Goal: Task Accomplishment & Management: Use online tool/utility

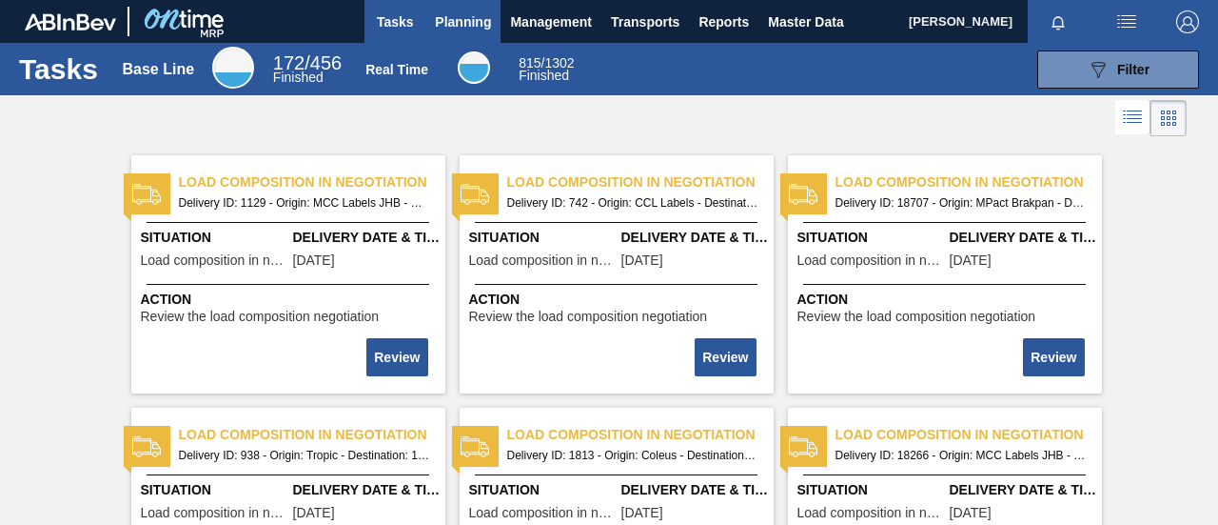
click at [465, 11] on span "Planning" at bounding box center [463, 21] width 56 height 23
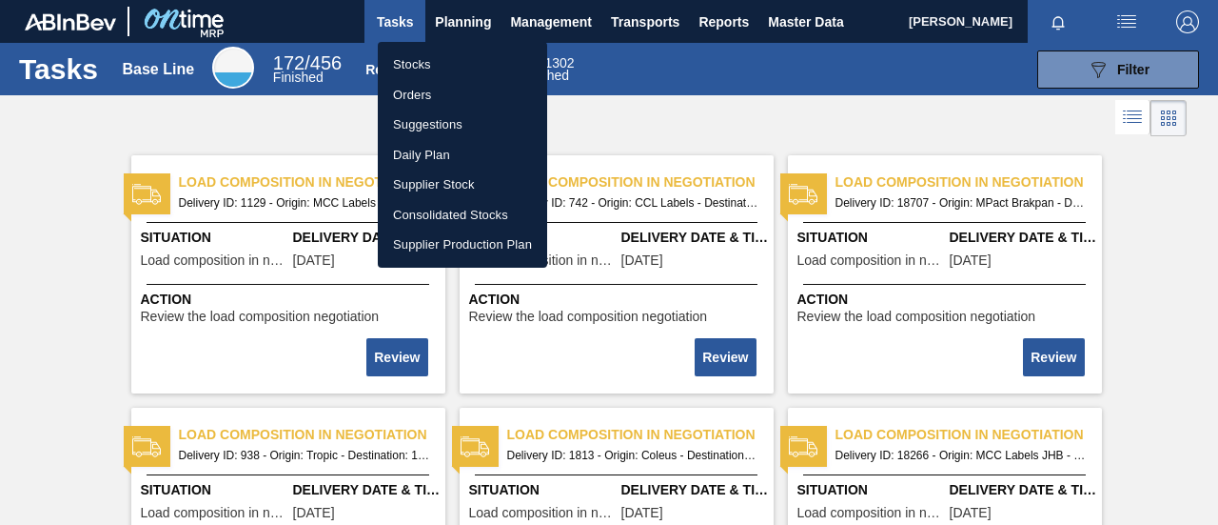
click at [426, 68] on li "Stocks" at bounding box center [462, 65] width 169 height 30
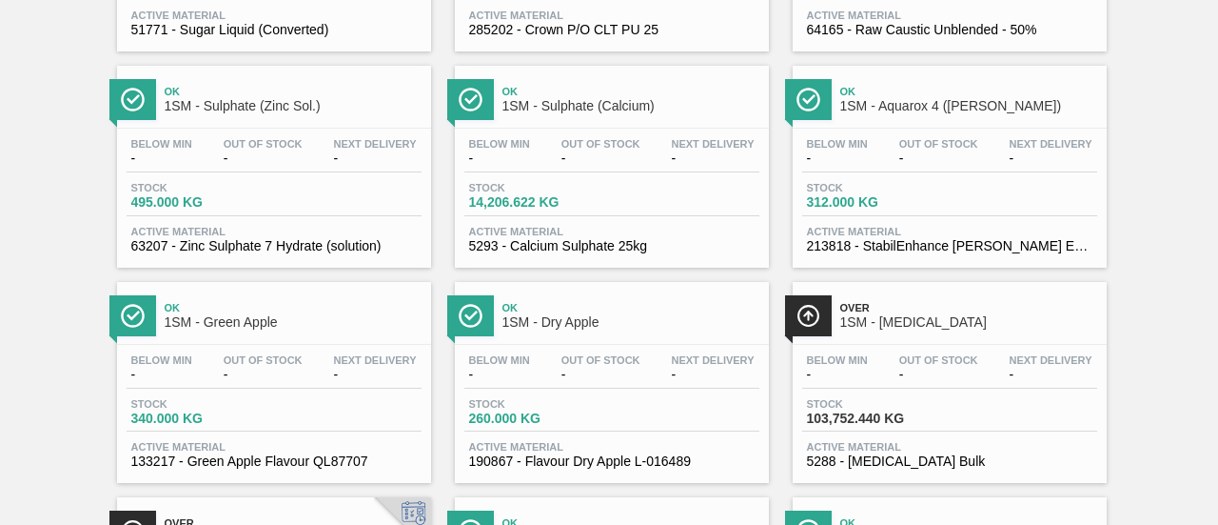
scroll to position [1142, 0]
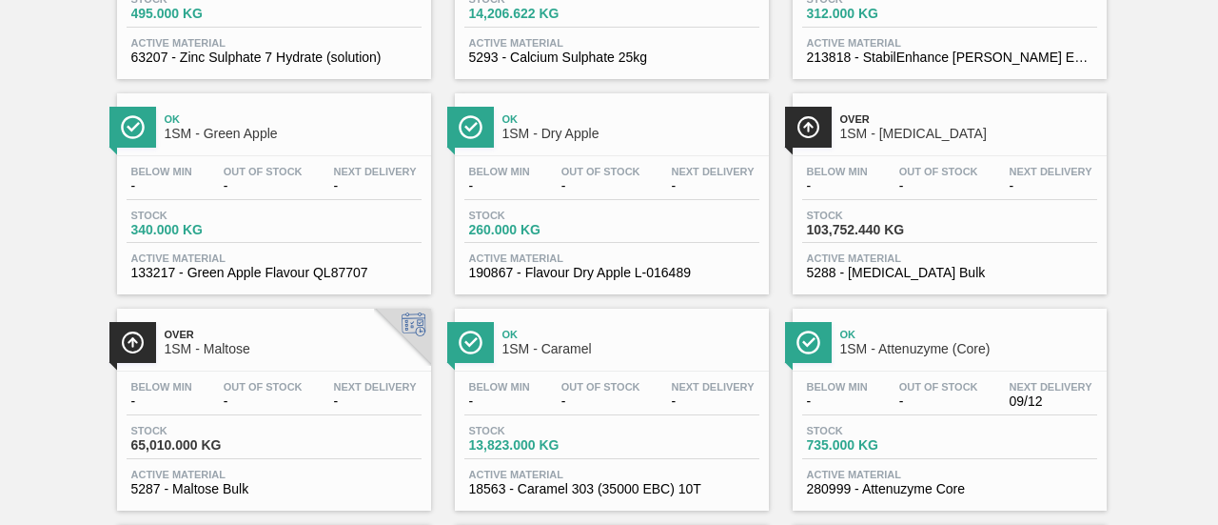
click at [952, 244] on div "Stock 103,752.440 KG" at bounding box center [949, 226] width 295 height 34
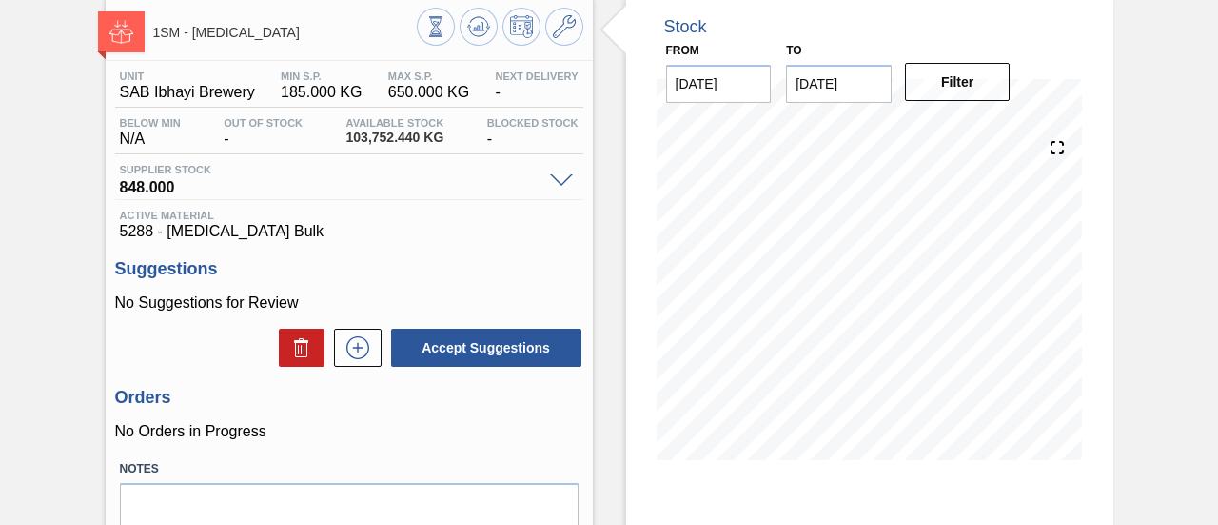
scroll to position [286, 0]
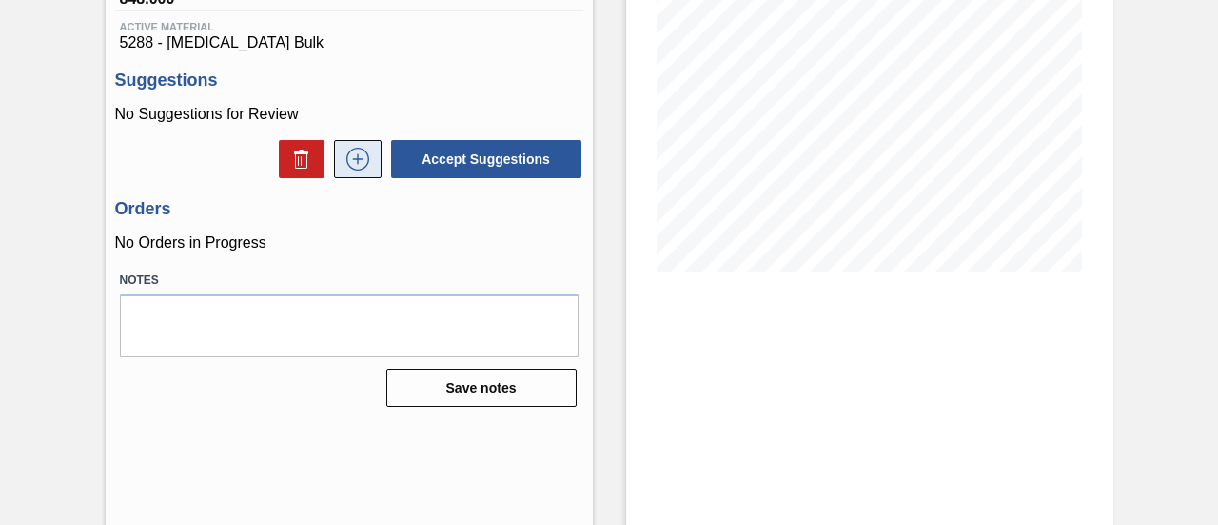
click at [355, 169] on icon at bounding box center [358, 159] width 30 height 23
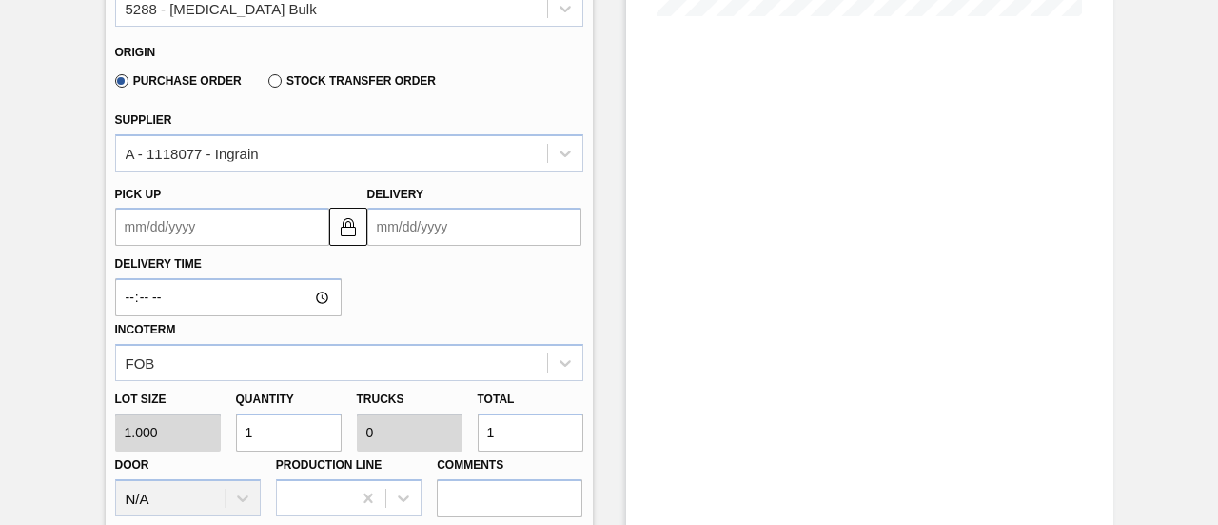
scroll to position [571, 0]
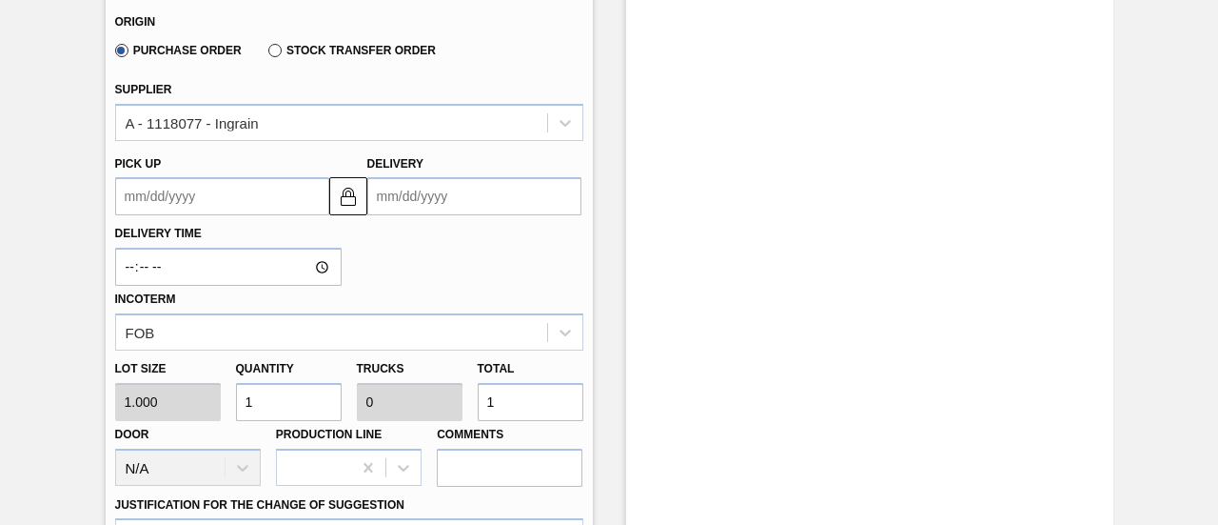
click at [434, 203] on input "Delivery" at bounding box center [474, 196] width 214 height 38
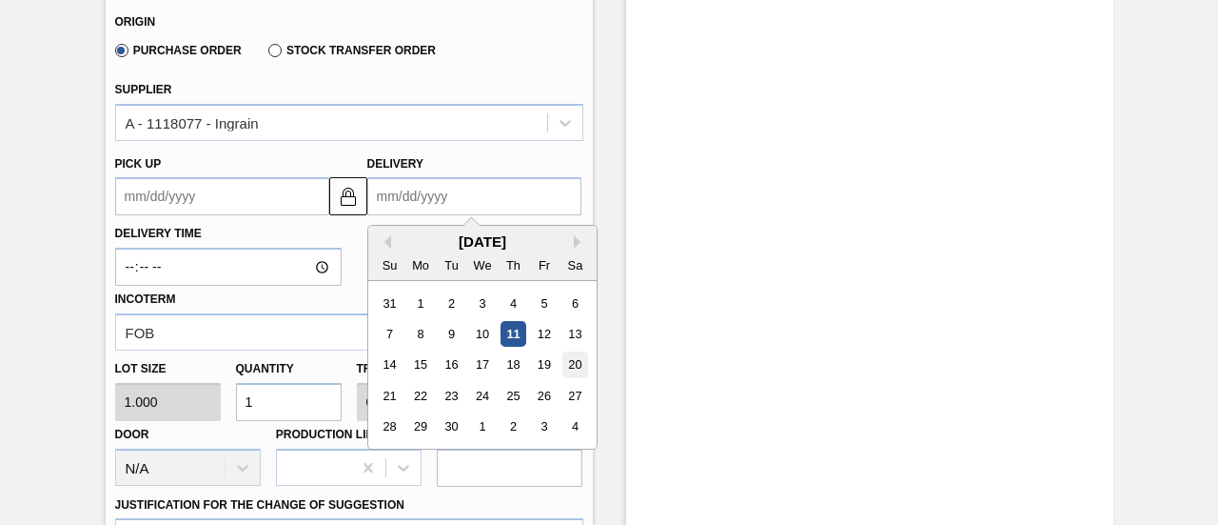
click at [570, 358] on div "20" at bounding box center [575, 365] width 26 height 26
type up3244951627 "[DATE]"
type input "[DATE]"
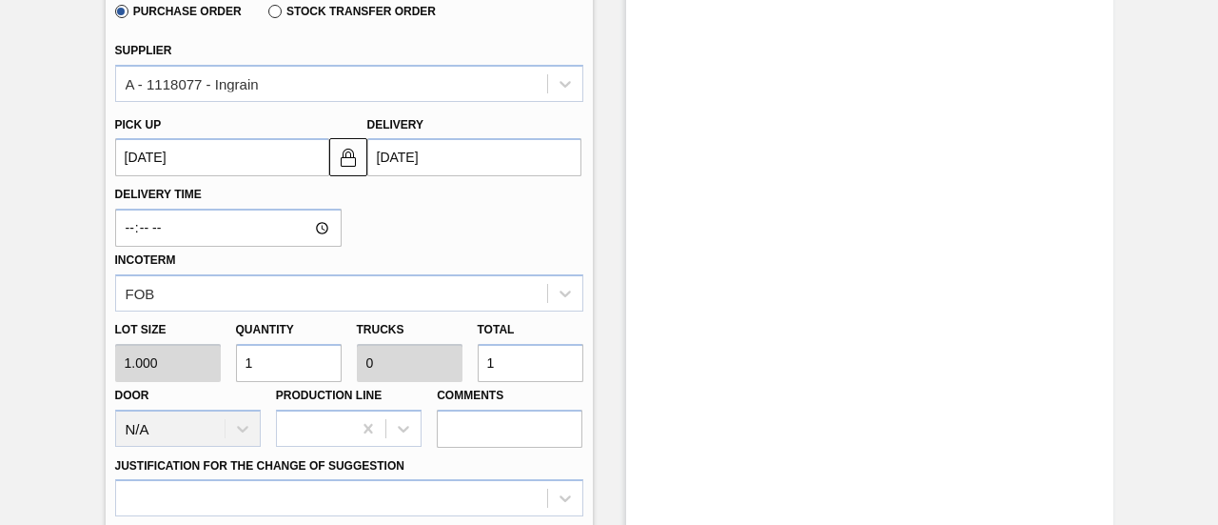
scroll to position [666, 0]
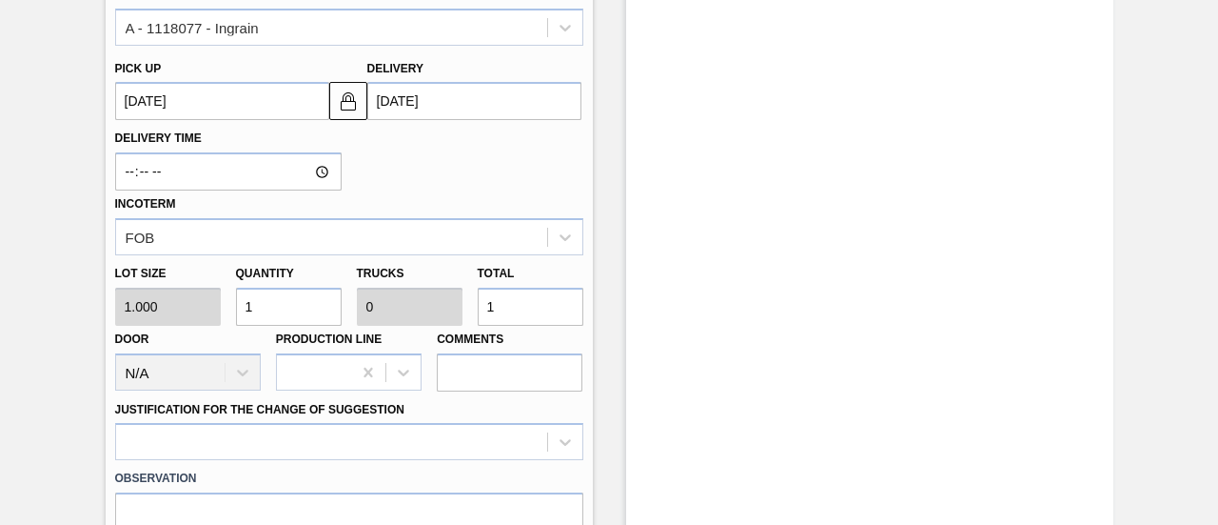
click at [440, 319] on div "Lot size 1.000 Quantity 1 Trucks 0 Total 1 Door N/A Production Line Comments" at bounding box center [350, 323] width 484 height 136
type input "3"
type input "370,000"
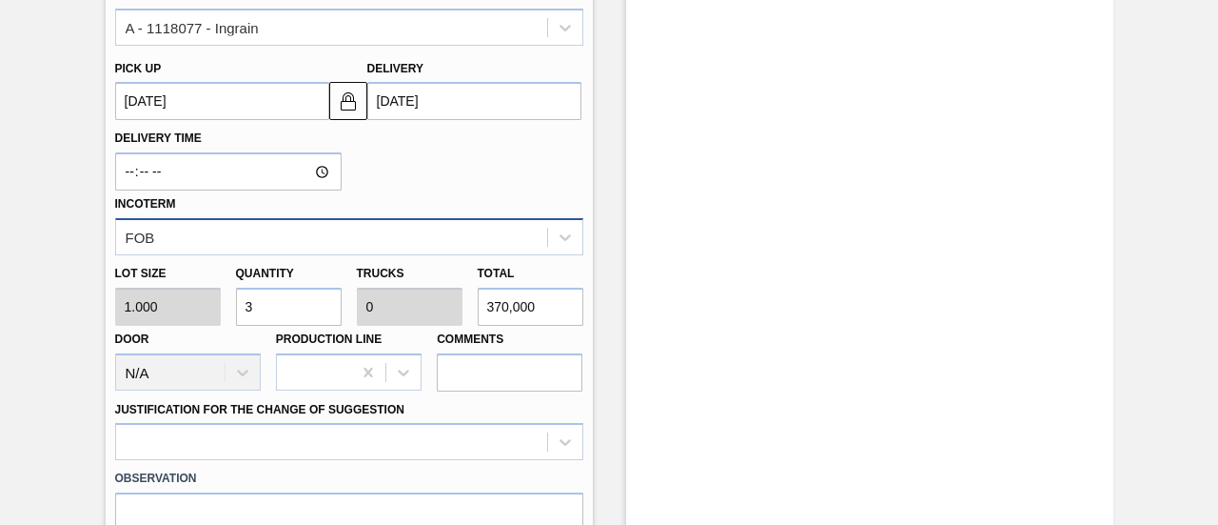
type input "11.563"
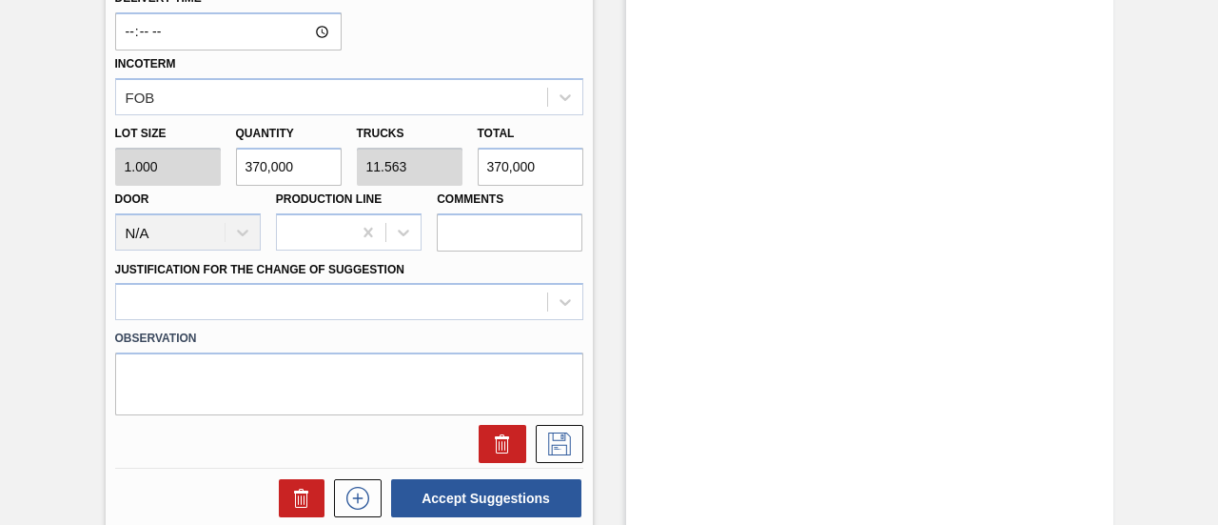
scroll to position [952, 0]
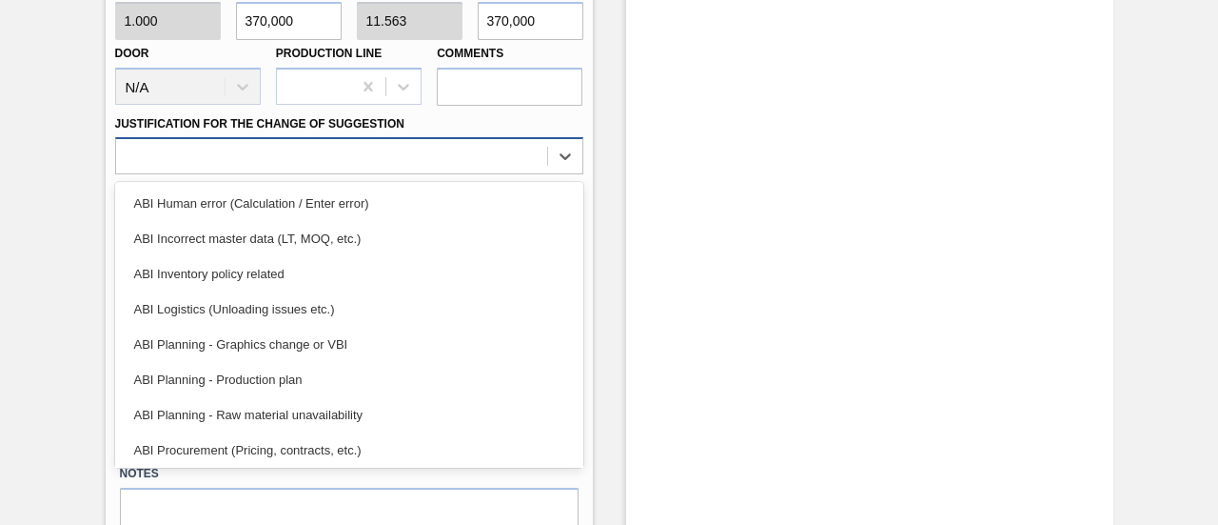
click at [524, 161] on div at bounding box center [331, 157] width 431 height 28
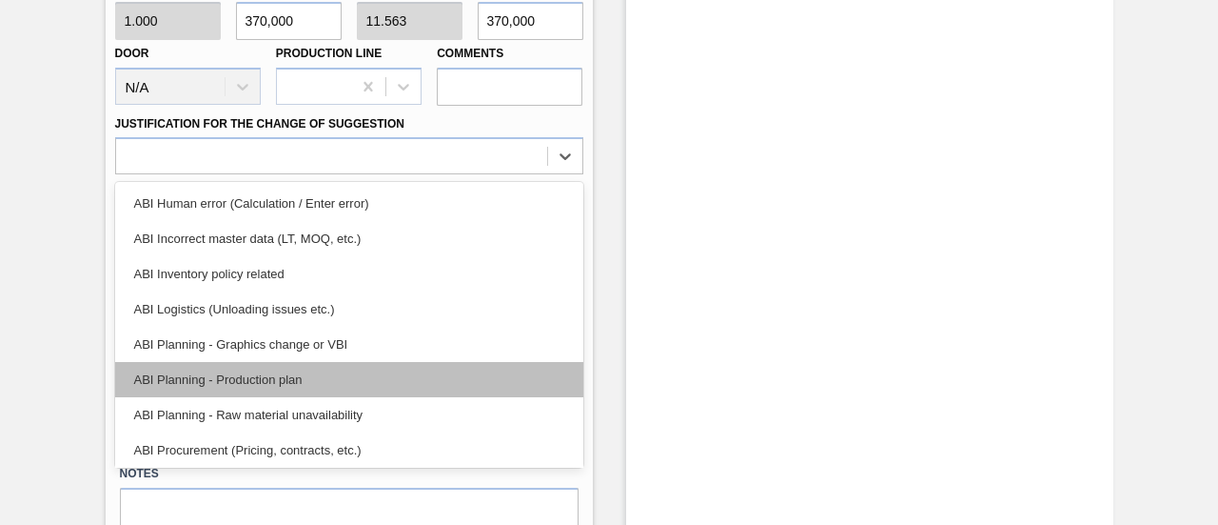
click at [259, 378] on div "ABI Planning - Production plan" at bounding box center [349, 379] width 468 height 35
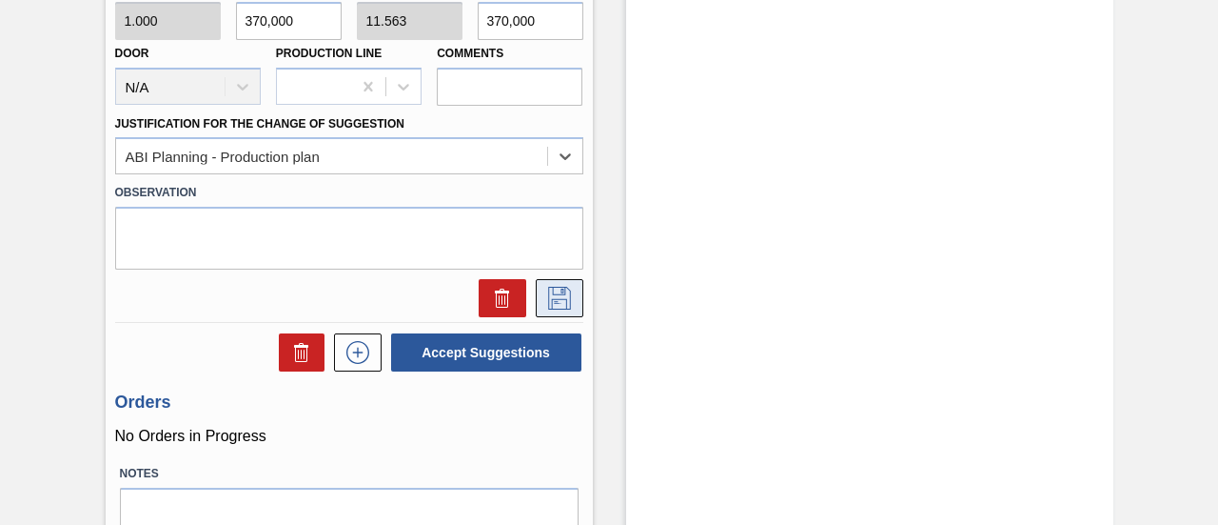
click at [563, 300] on icon at bounding box center [559, 298] width 23 height 23
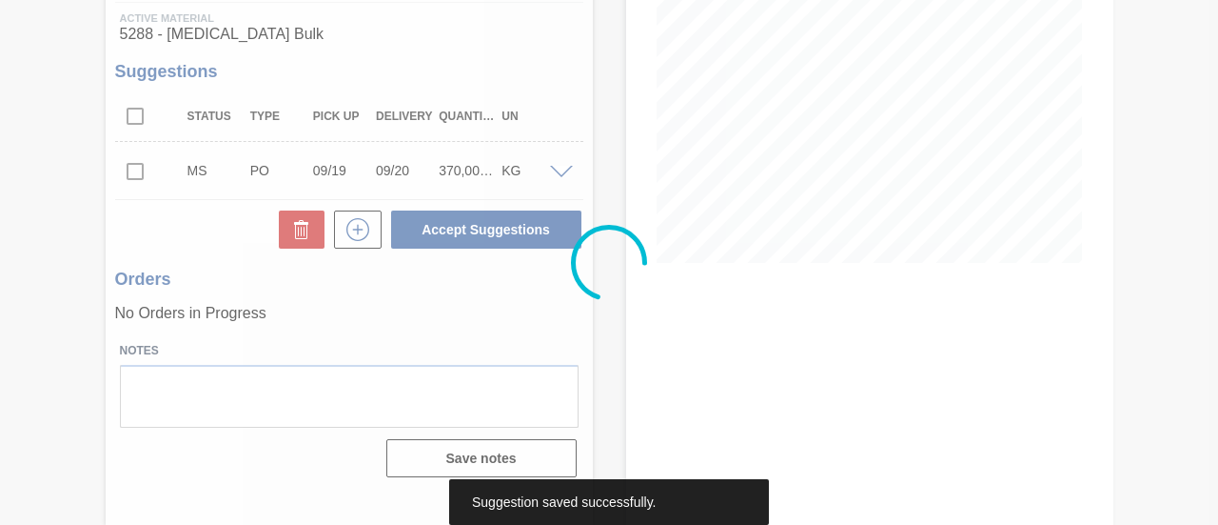
scroll to position [293, 0]
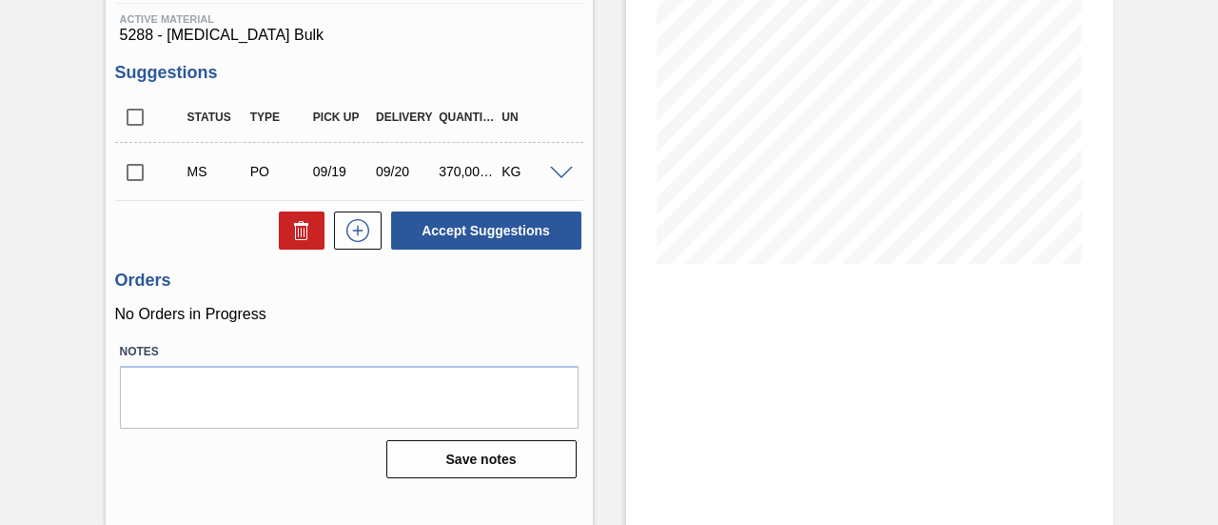
click at [135, 180] on input "checkbox" at bounding box center [135, 172] width 40 height 40
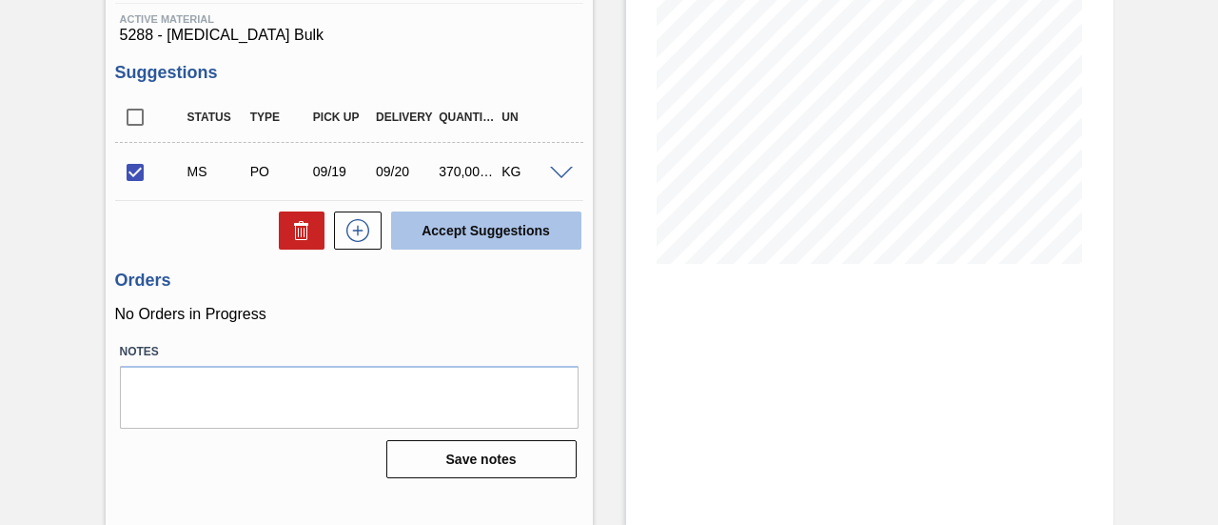
click at [498, 238] on button "Accept Suggestions" at bounding box center [486, 230] width 190 height 38
checkbox input "false"
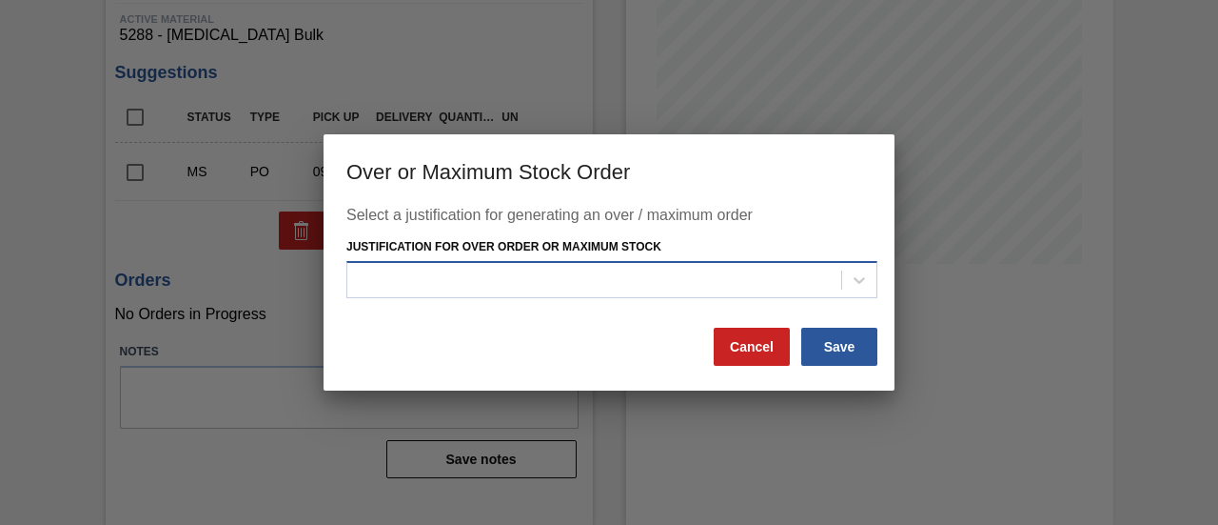
click at [586, 267] on div at bounding box center [594, 280] width 494 height 28
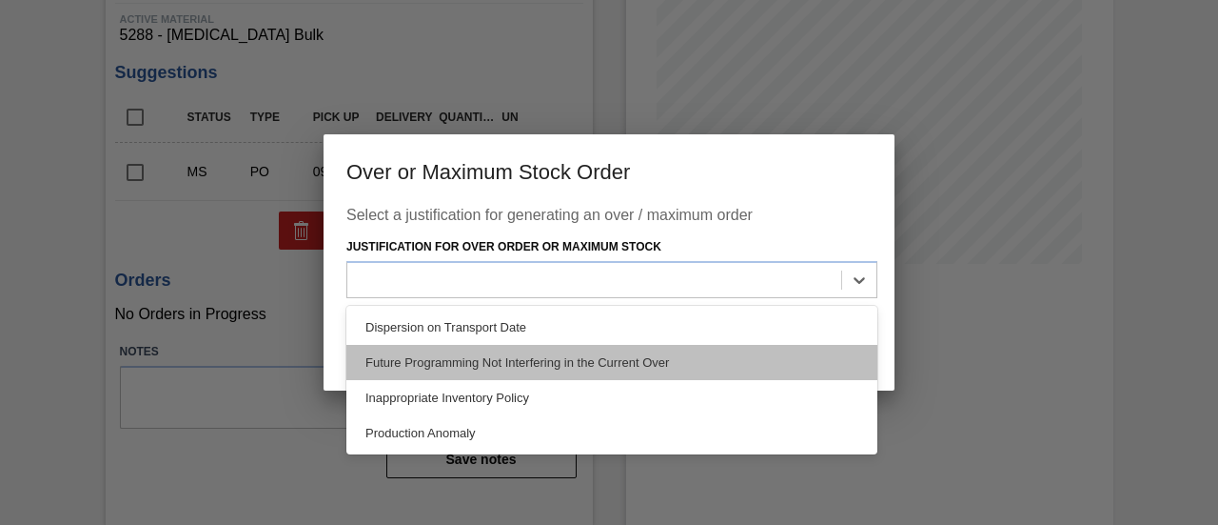
click at [498, 358] on div "Future Programming Not Interfering in the Current Over" at bounding box center [612, 362] width 531 height 35
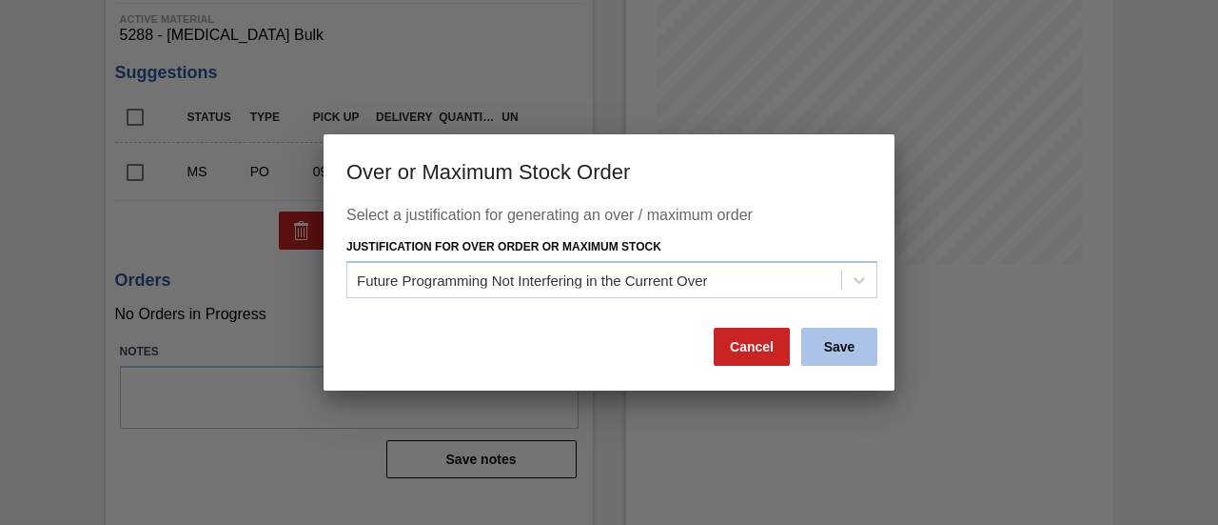
click at [861, 355] on button "Save" at bounding box center [840, 346] width 76 height 38
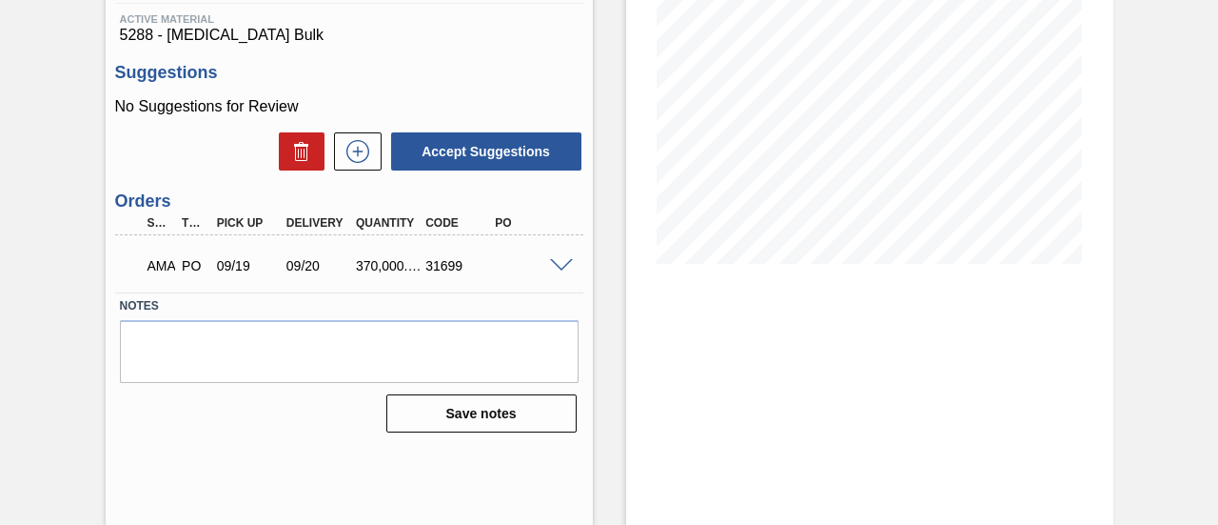
click at [567, 272] on span at bounding box center [561, 266] width 23 height 14
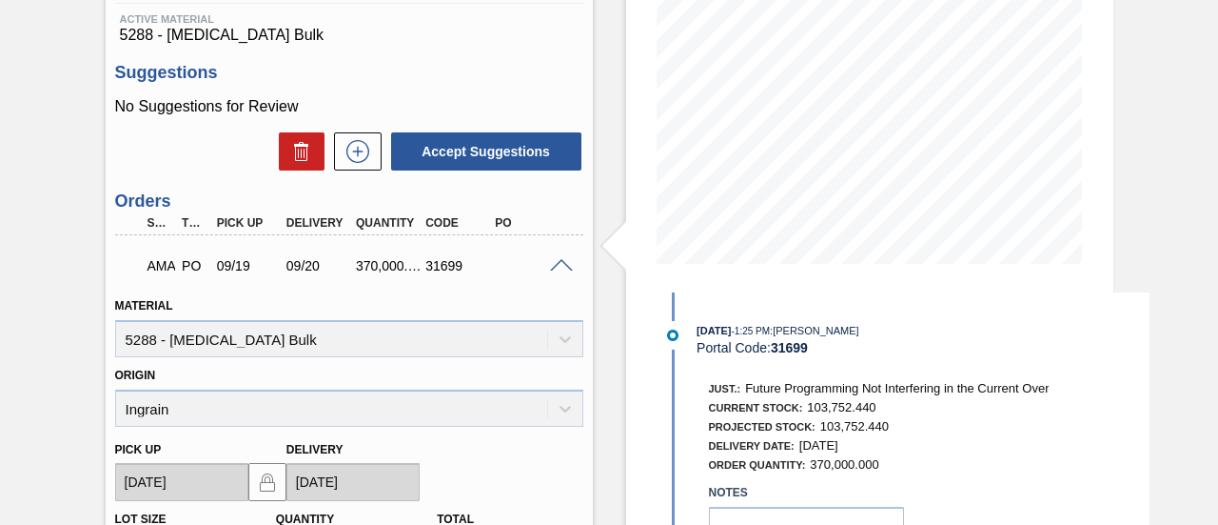
scroll to position [484, 0]
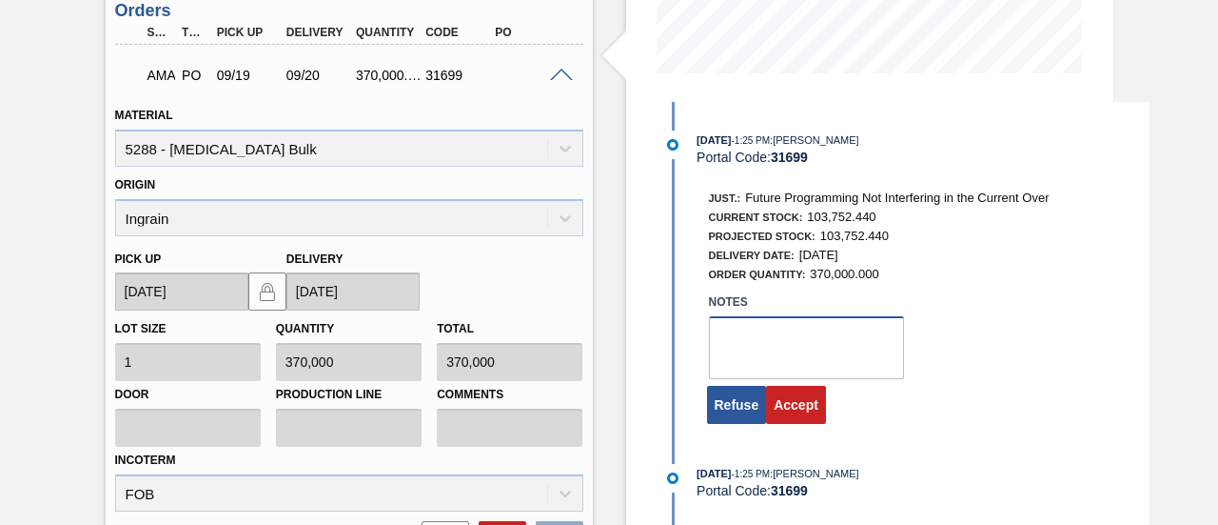
click at [743, 347] on textarea at bounding box center [806, 347] width 195 height 63
type textarea "."
click at [795, 407] on button "Accept" at bounding box center [796, 405] width 60 height 38
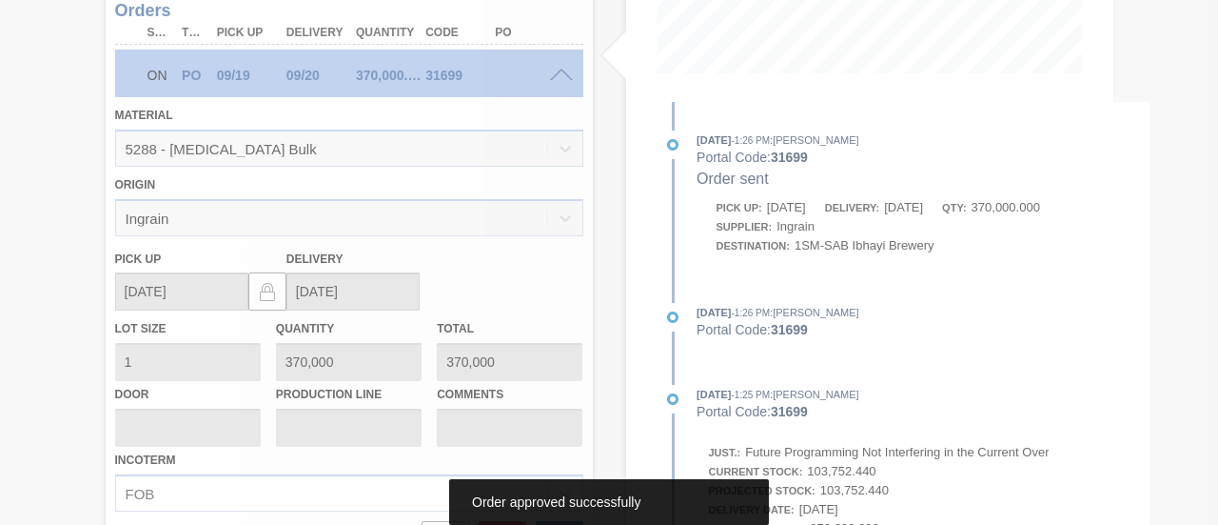
scroll to position [293, 0]
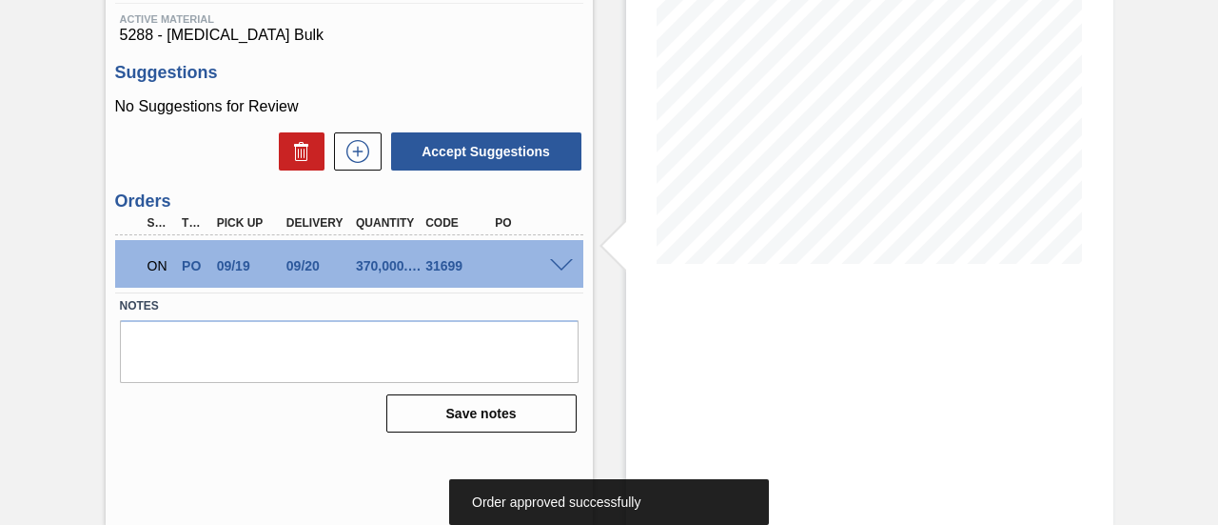
click at [556, 269] on span at bounding box center [561, 266] width 23 height 14
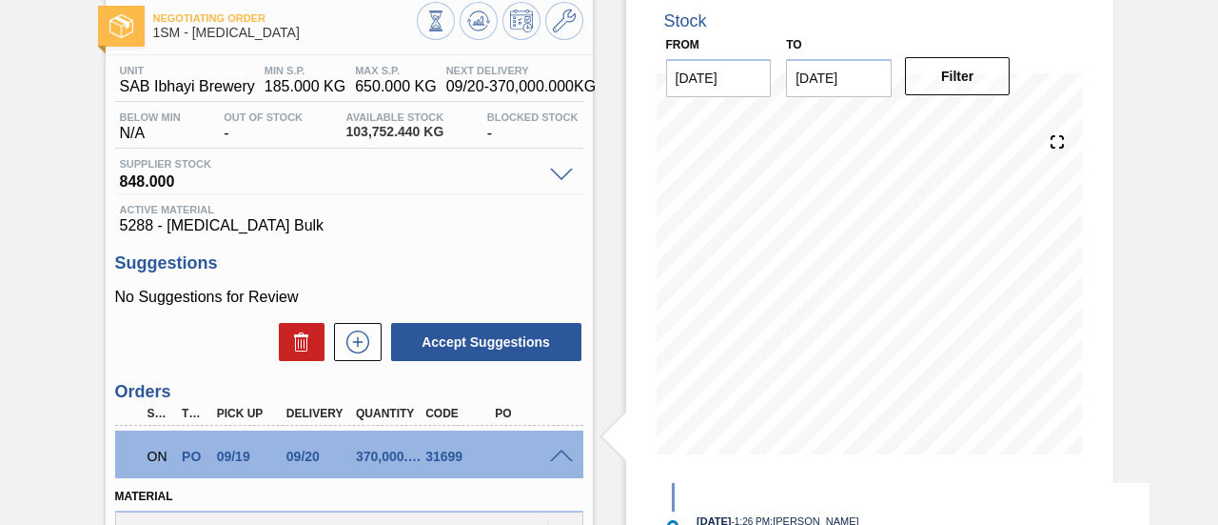
scroll to position [0, 0]
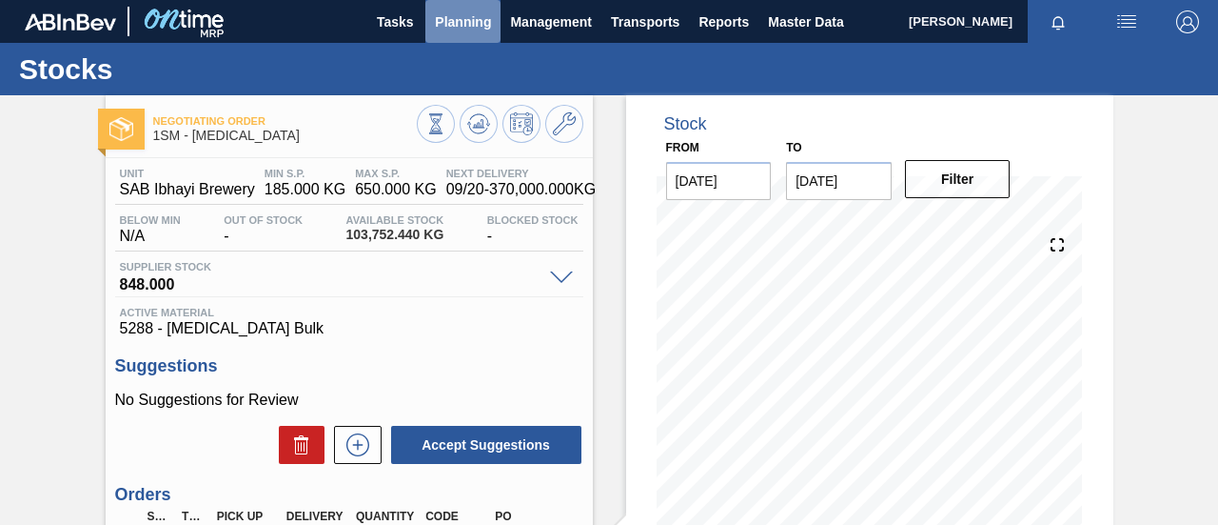
click at [468, 28] on span "Planning" at bounding box center [463, 21] width 56 height 23
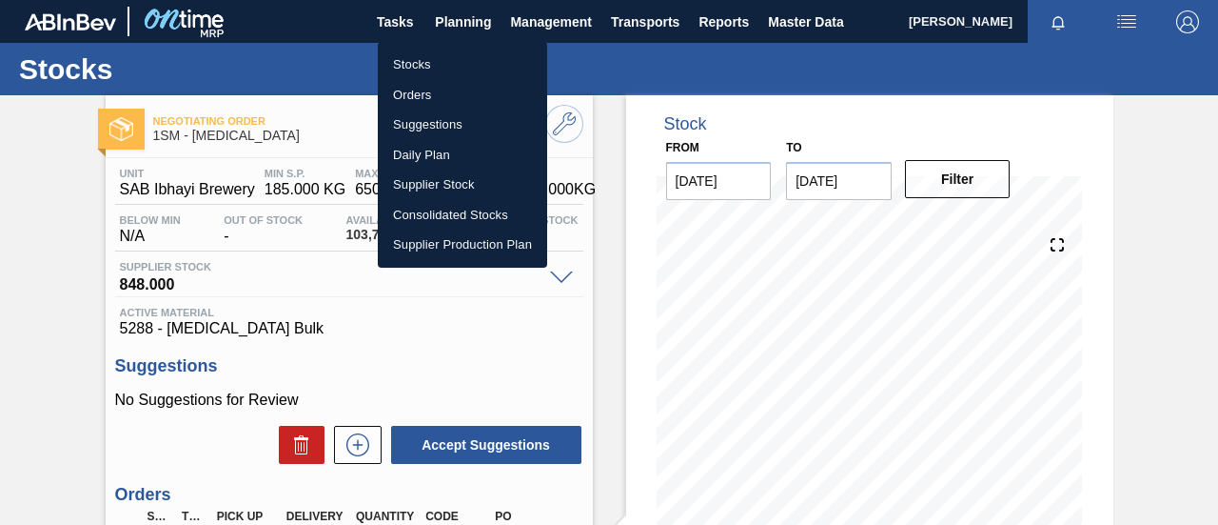
drag, startPoint x: 428, startPoint y: 68, endPoint x: 438, endPoint y: 82, distance: 17.2
click at [428, 68] on li "Stocks" at bounding box center [462, 65] width 169 height 30
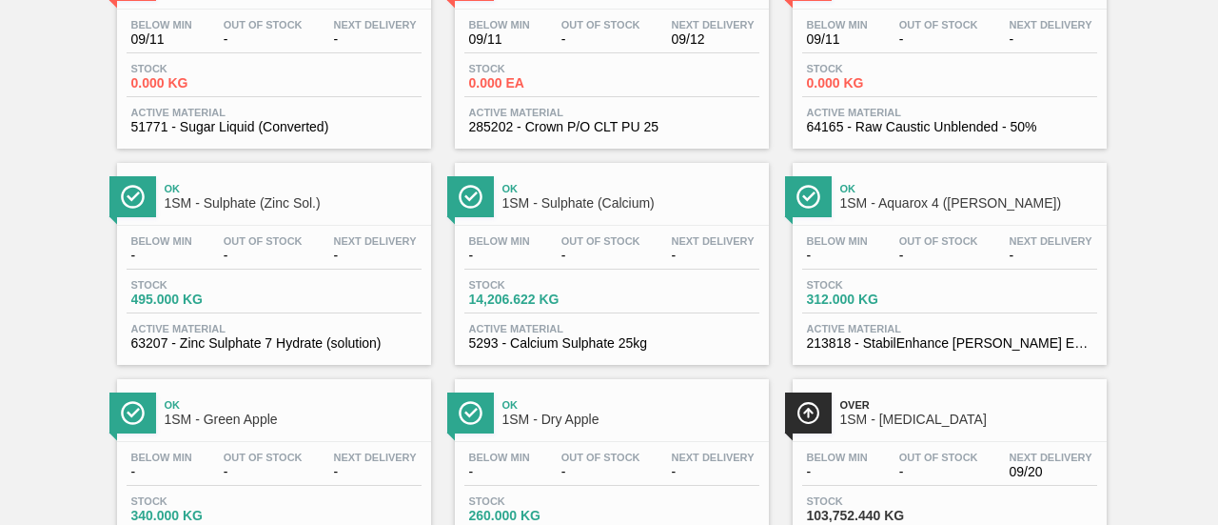
scroll to position [1047, 0]
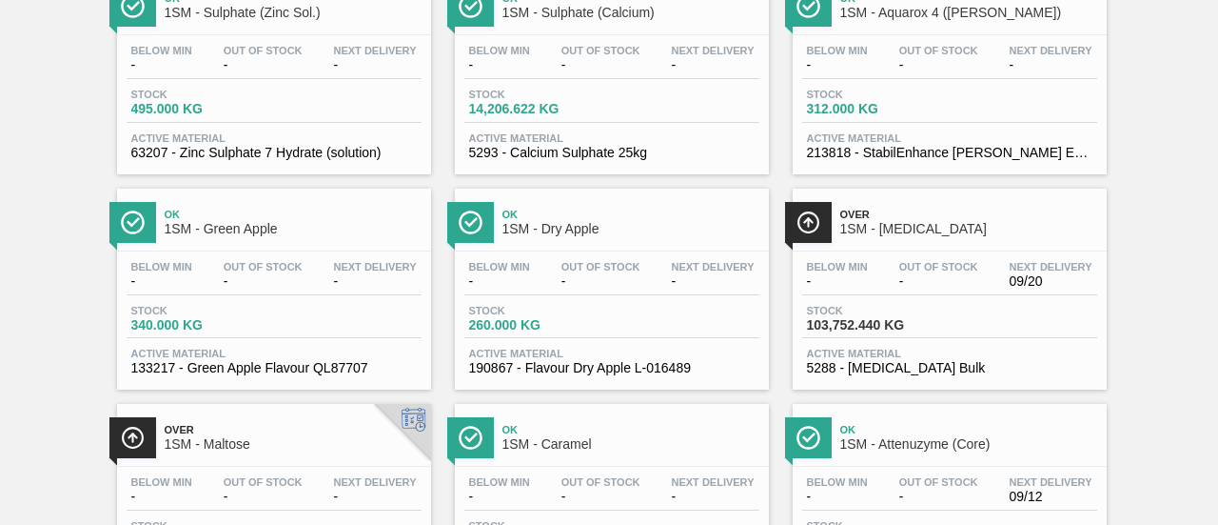
click at [279, 451] on span "1SM - Maltose" at bounding box center [293, 444] width 257 height 14
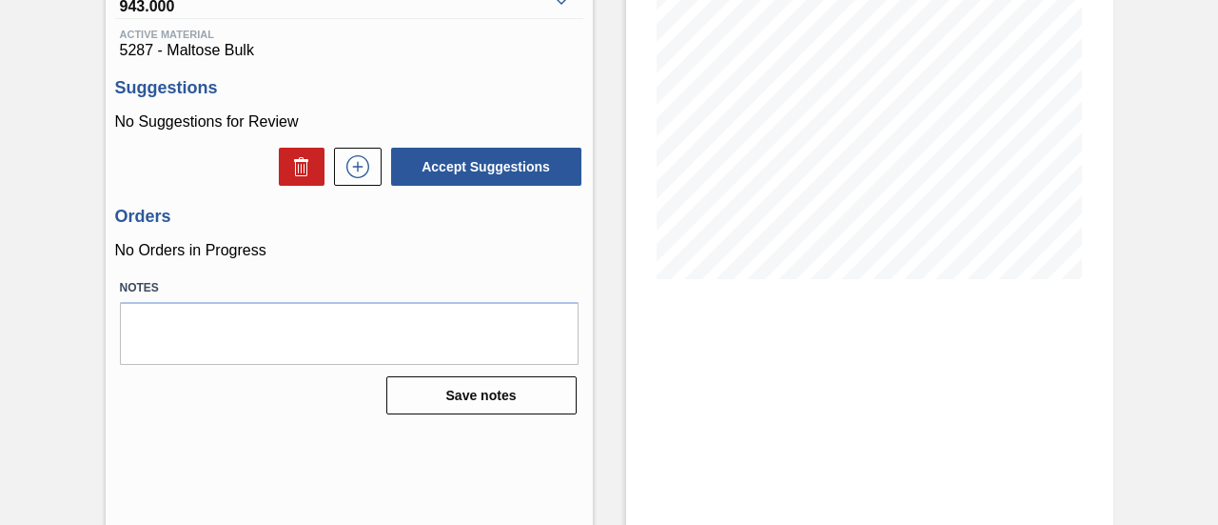
scroll to position [293, 0]
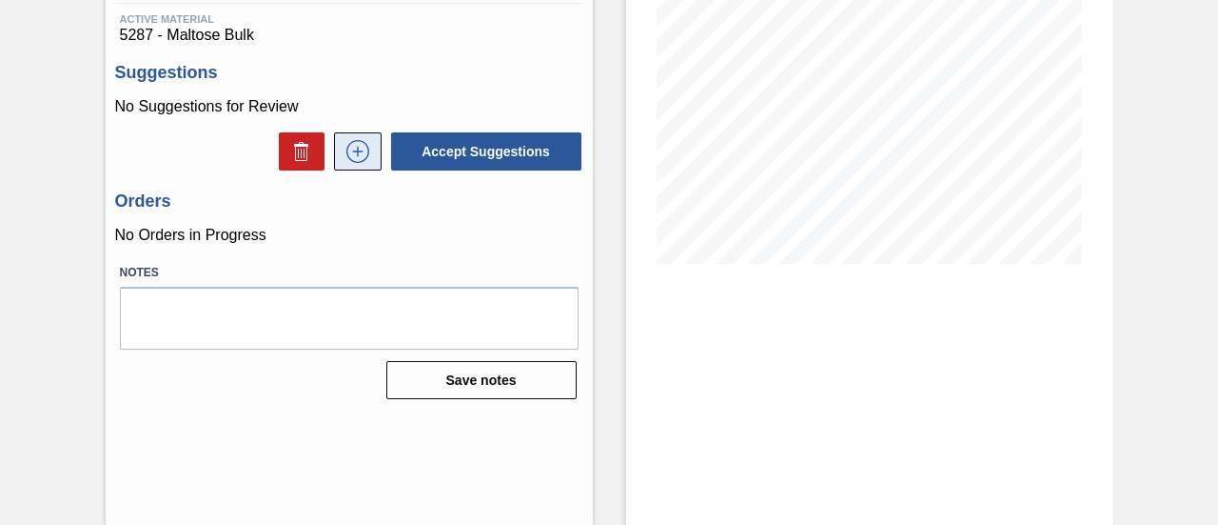
click at [354, 167] on button at bounding box center [358, 151] width 48 height 38
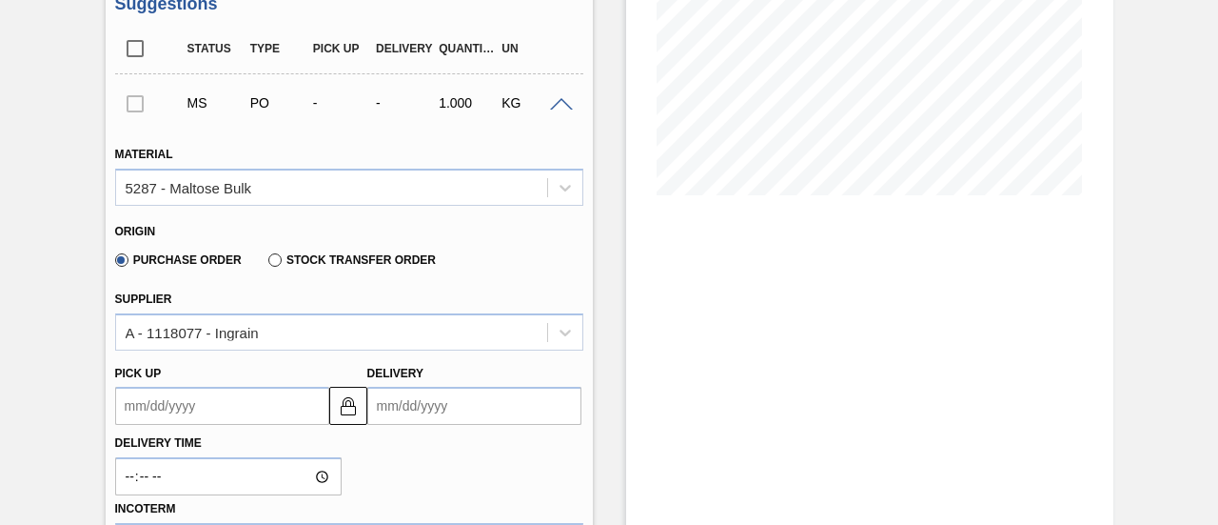
scroll to position [484, 0]
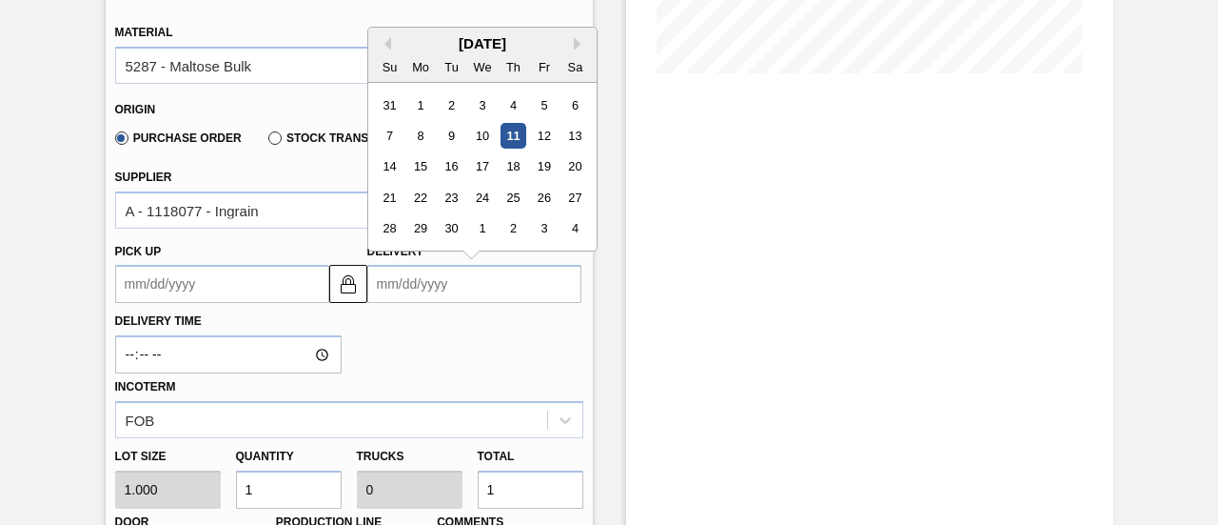
click at [503, 300] on input "Delivery" at bounding box center [474, 284] width 214 height 38
click at [571, 170] on div "20" at bounding box center [575, 167] width 26 height 26
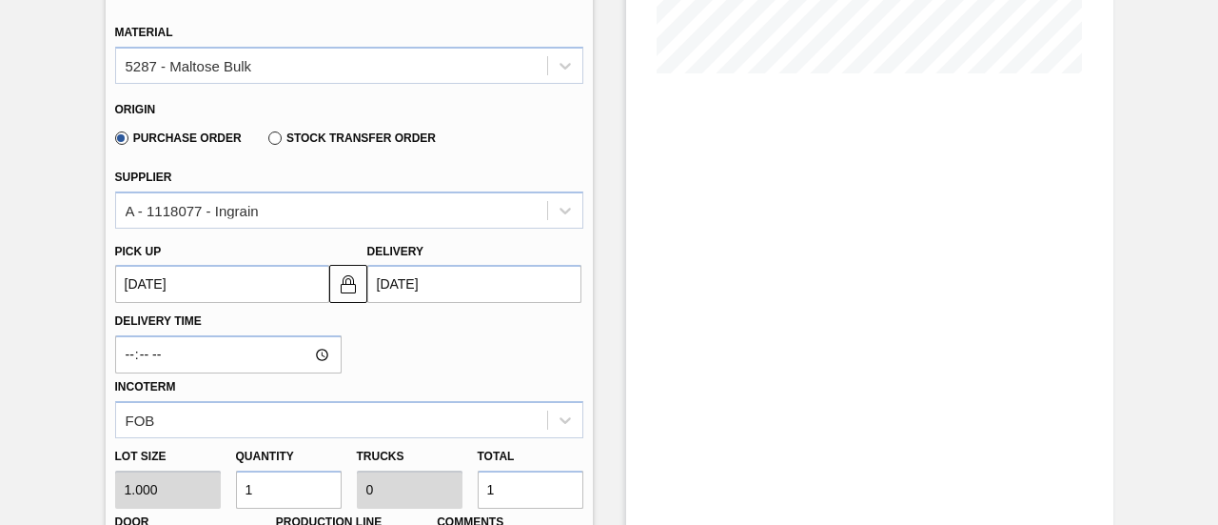
type up3244951639 "[DATE]"
type input "[DATE]"
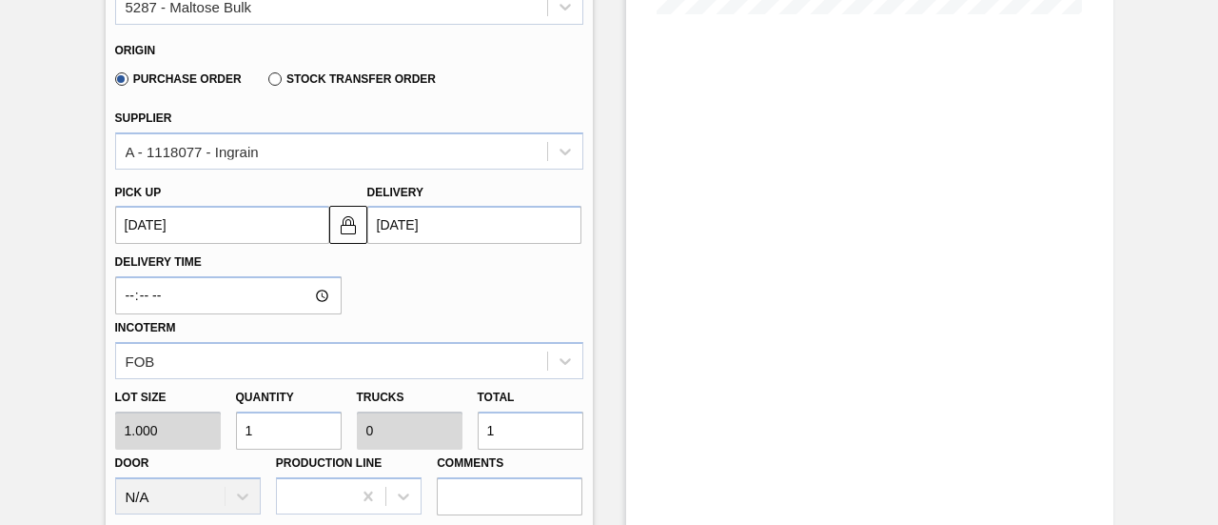
scroll to position [674, 0]
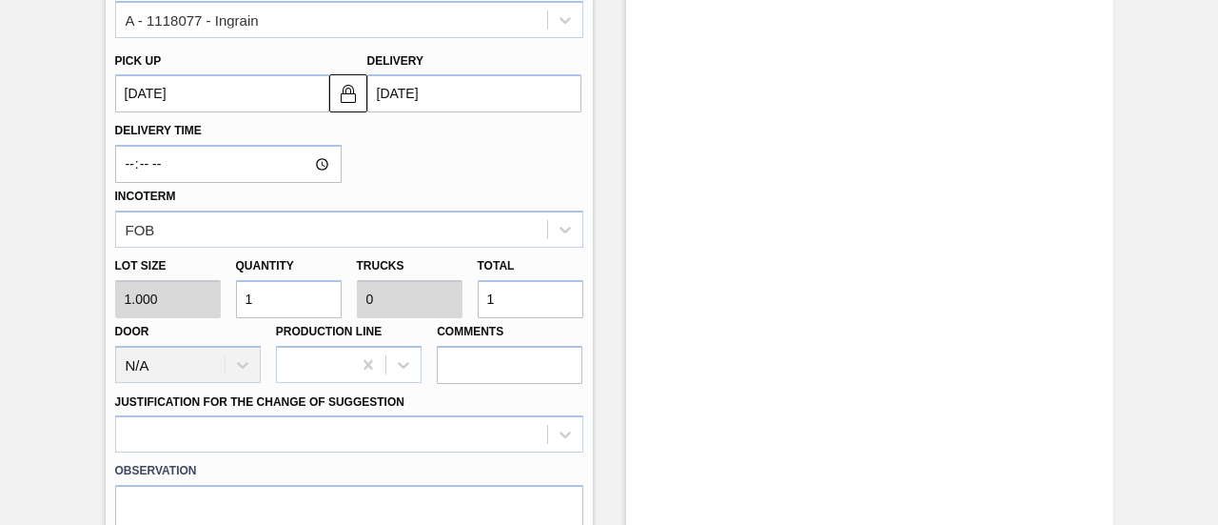
click at [424, 304] on div "Lot size 1.000 Quantity 1 Trucks 0 Total 1 Door N/A Production Line Comments" at bounding box center [350, 316] width 484 height 136
type input "7"
type input "74,000"
type input "3.217"
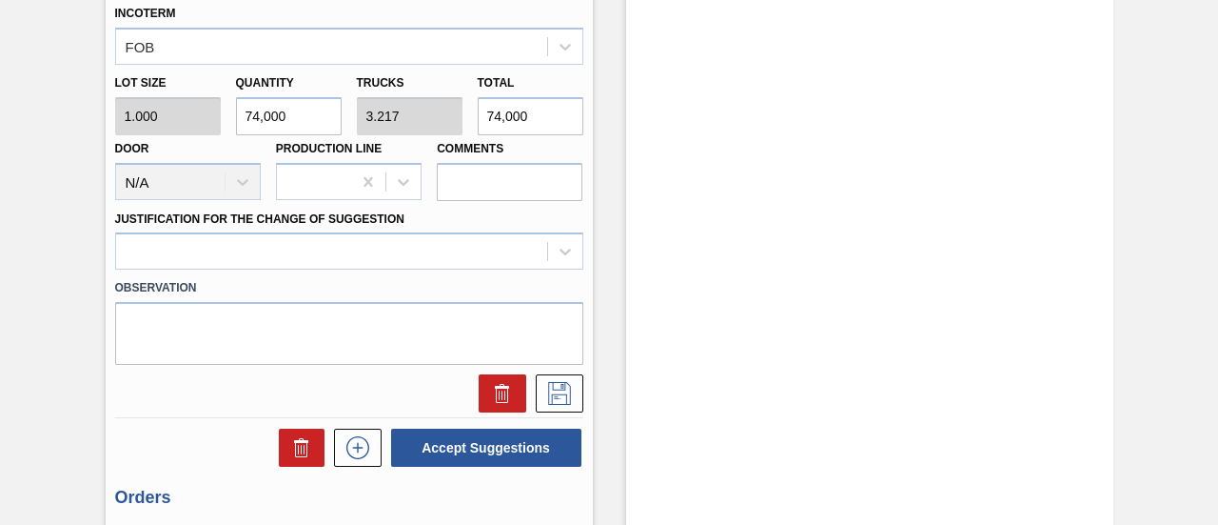
scroll to position [864, 0]
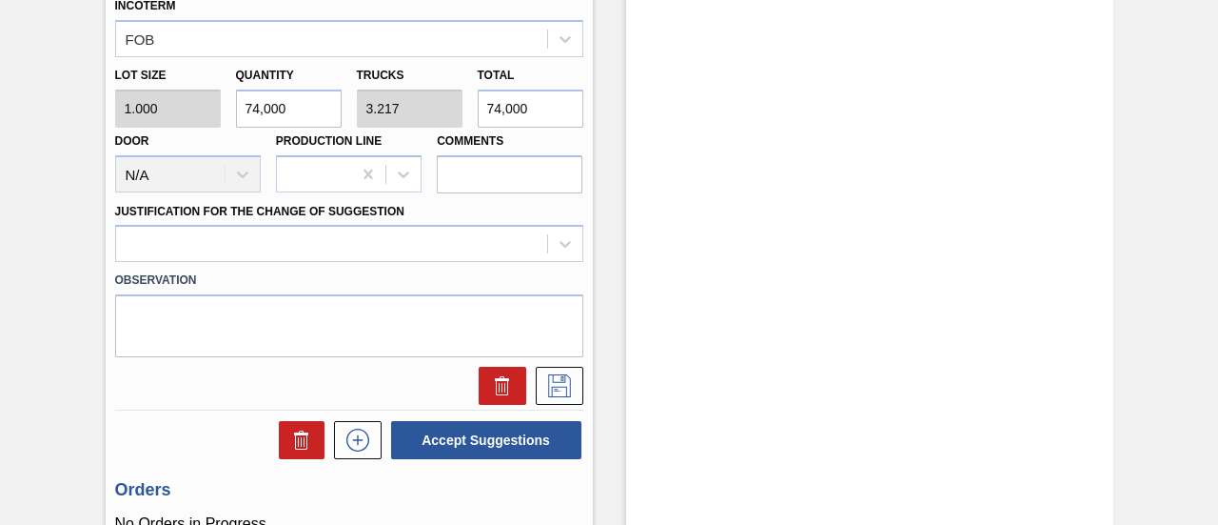
click at [470, 264] on div "Observation" at bounding box center [350, 309] width 484 height 95
click at [469, 248] on div at bounding box center [349, 243] width 468 height 37
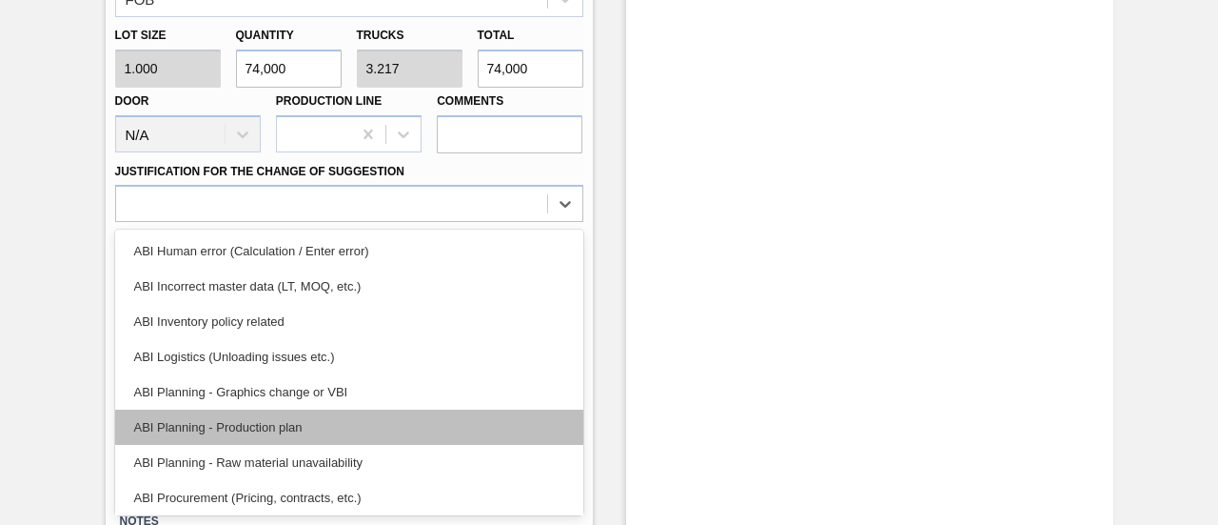
click at [335, 421] on div "ABI Planning - Production plan" at bounding box center [349, 426] width 468 height 35
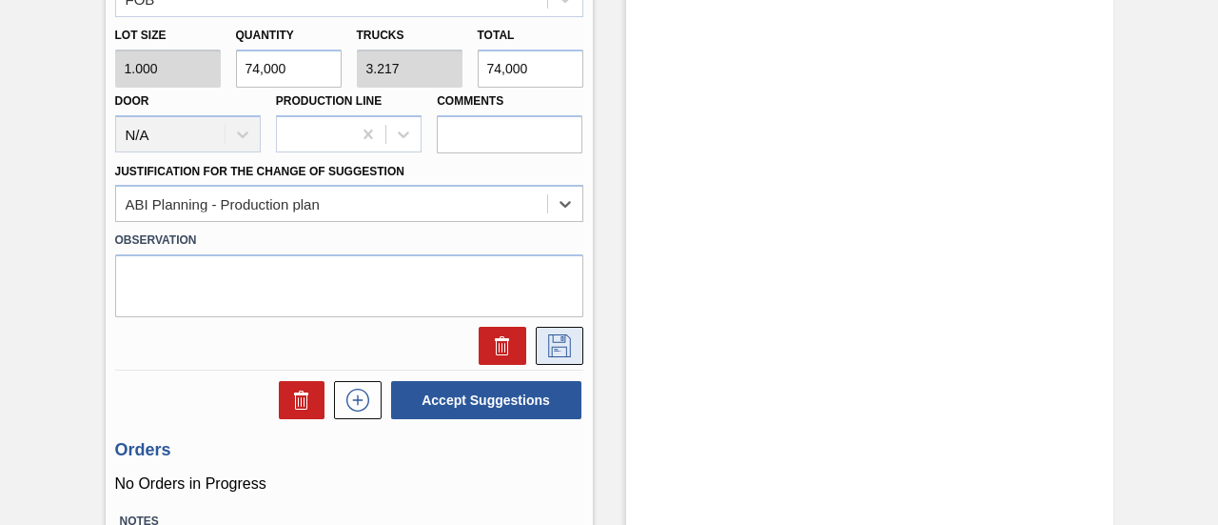
click at [549, 336] on icon at bounding box center [559, 345] width 23 height 23
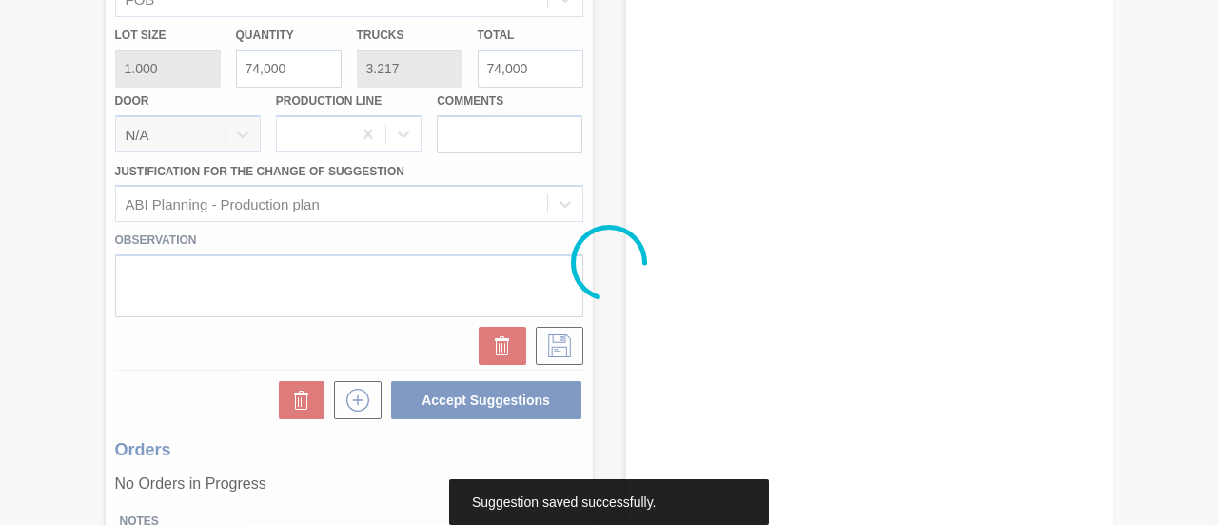
scroll to position [293, 0]
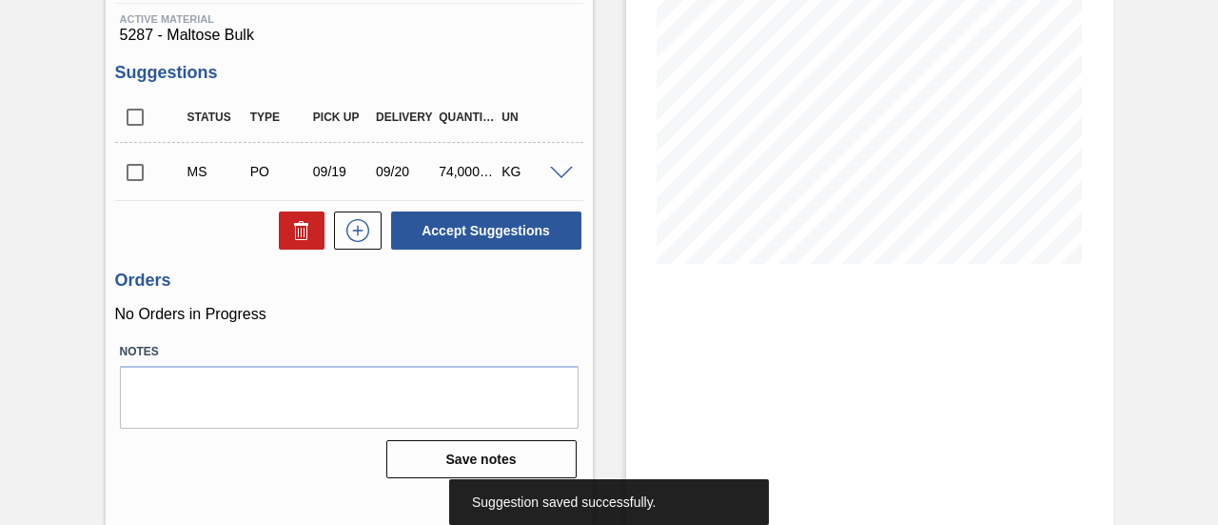
click at [133, 173] on input "checkbox" at bounding box center [135, 172] width 40 height 40
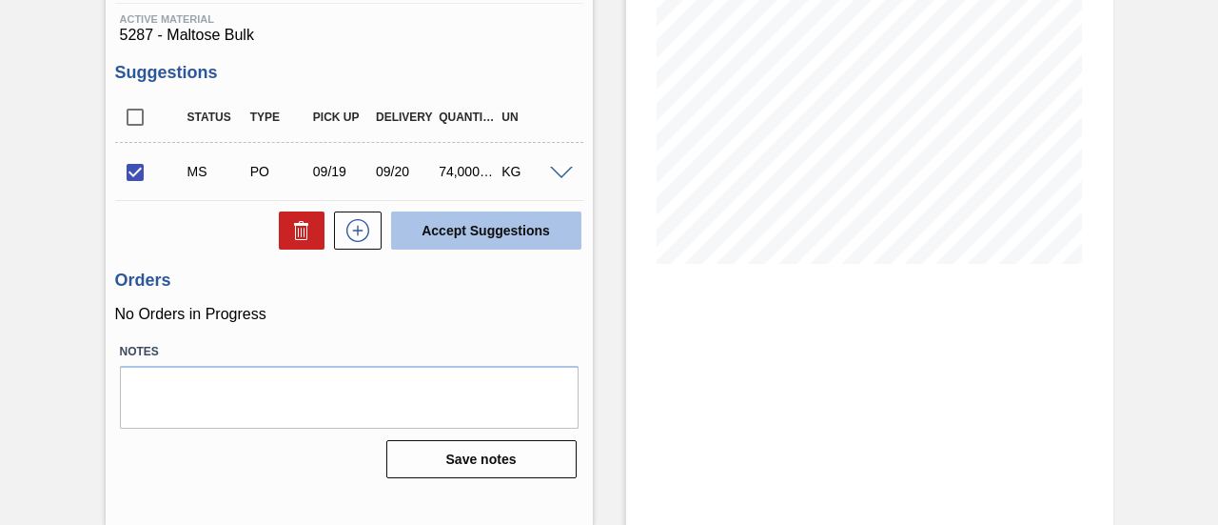
click at [452, 222] on button "Accept Suggestions" at bounding box center [486, 230] width 190 height 38
checkbox input "false"
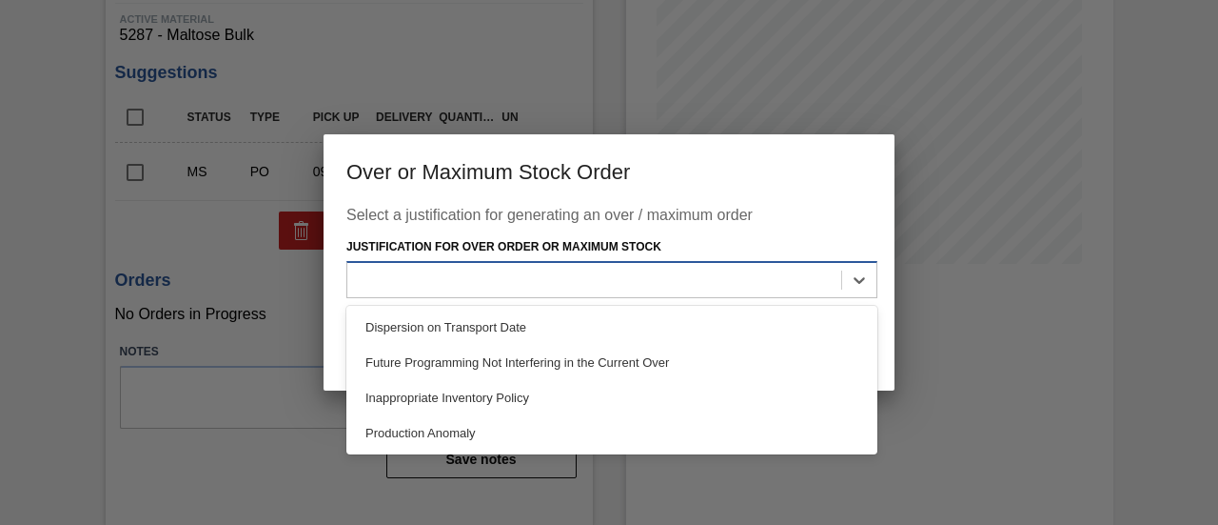
click at [581, 287] on div at bounding box center [594, 280] width 494 height 28
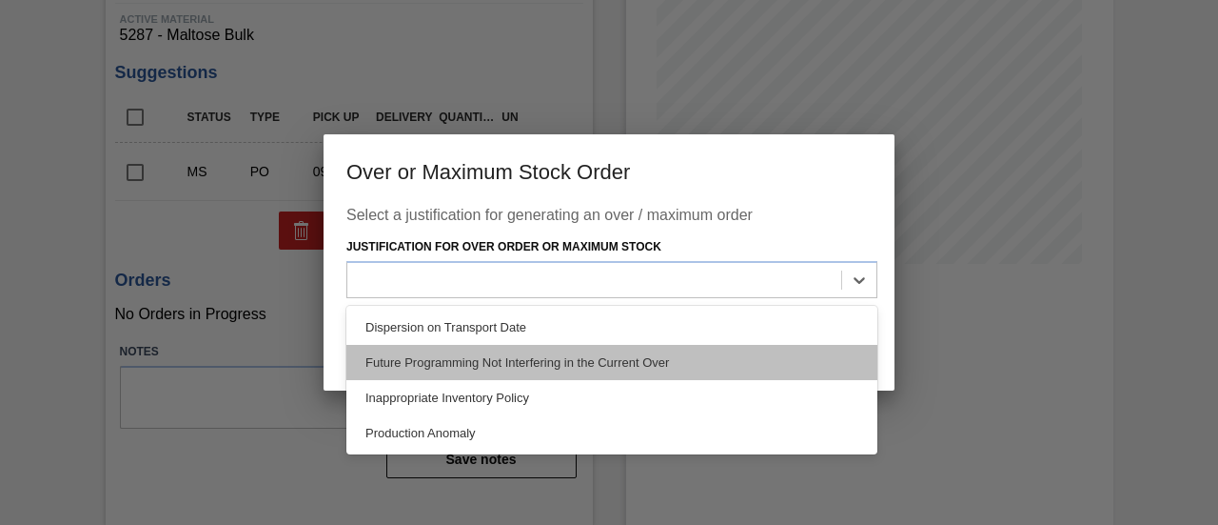
click at [473, 364] on div "Future Programming Not Interfering in the Current Over" at bounding box center [612, 362] width 531 height 35
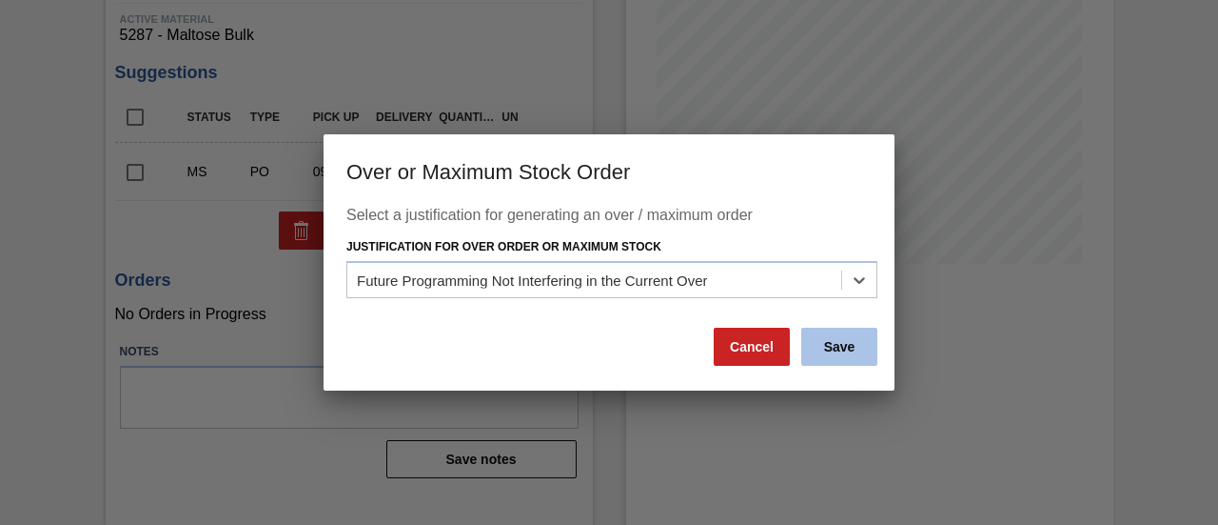
click at [836, 346] on button "Save" at bounding box center [840, 346] width 76 height 38
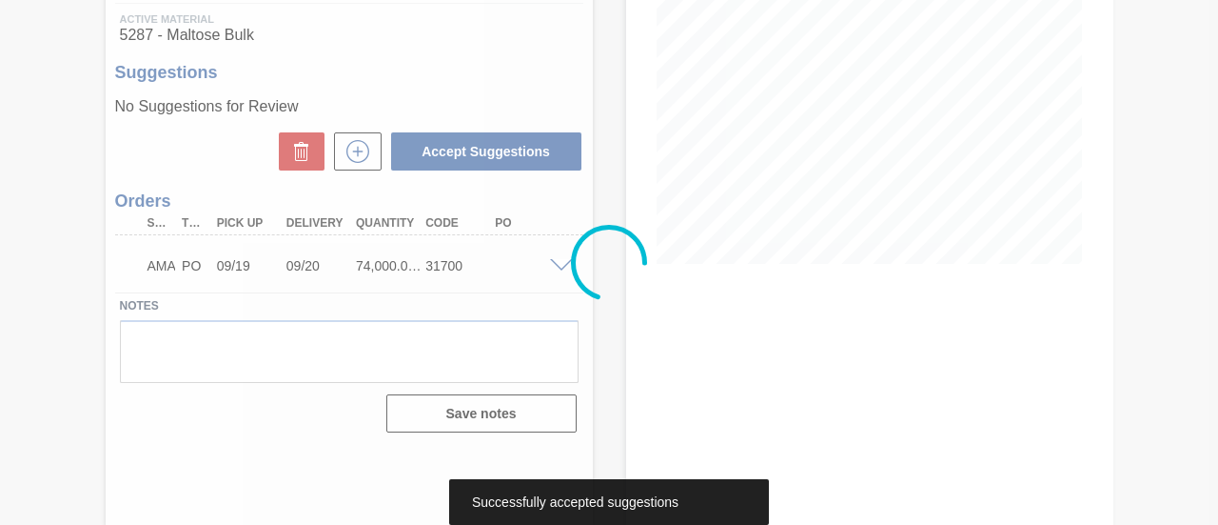
click at [561, 267] on div at bounding box center [609, 262] width 1218 height 525
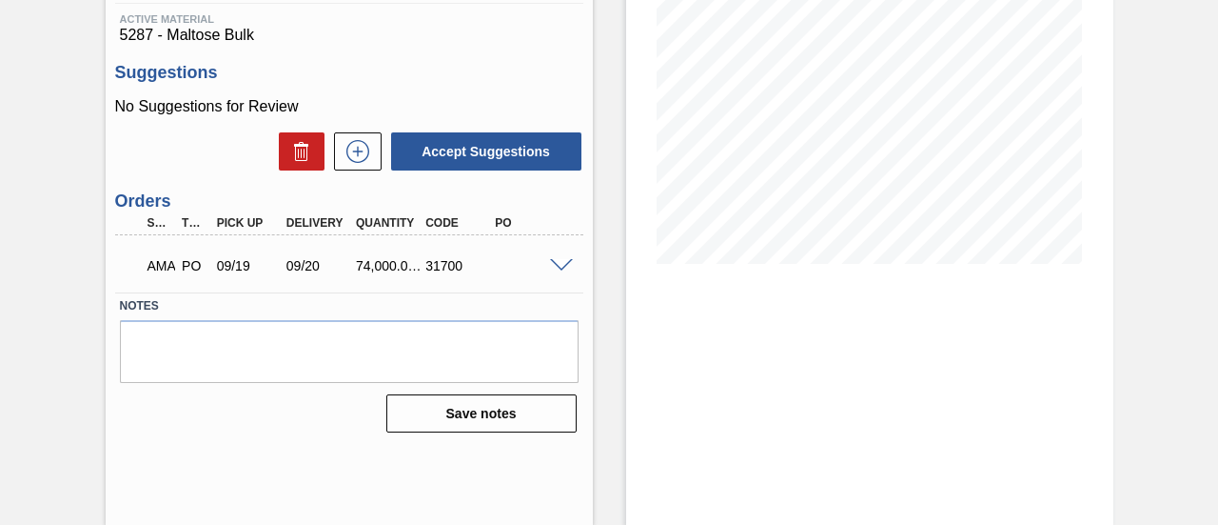
click at [561, 267] on span at bounding box center [561, 266] width 23 height 14
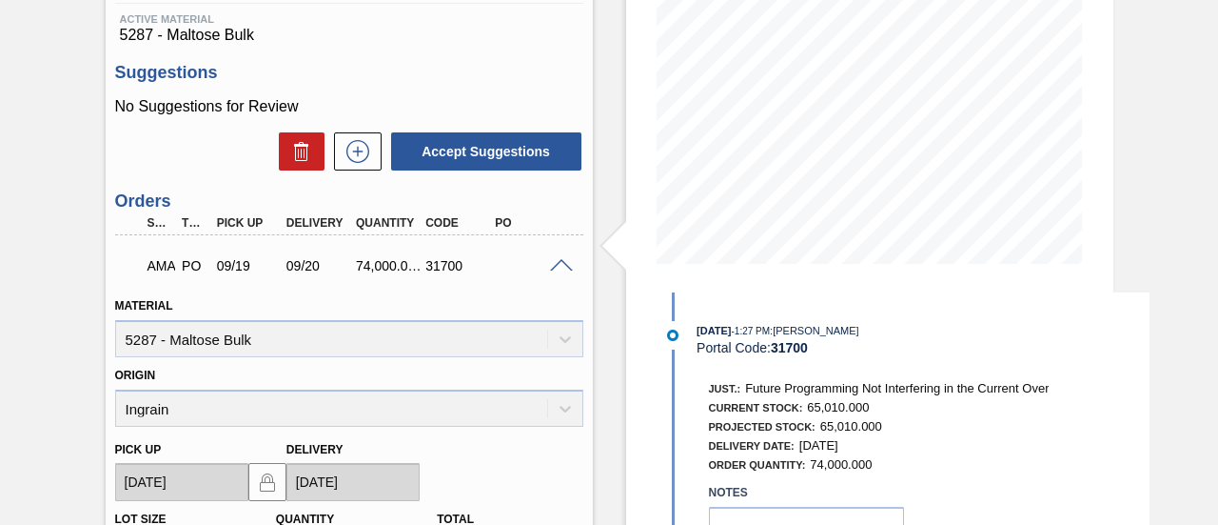
scroll to position [388, 0]
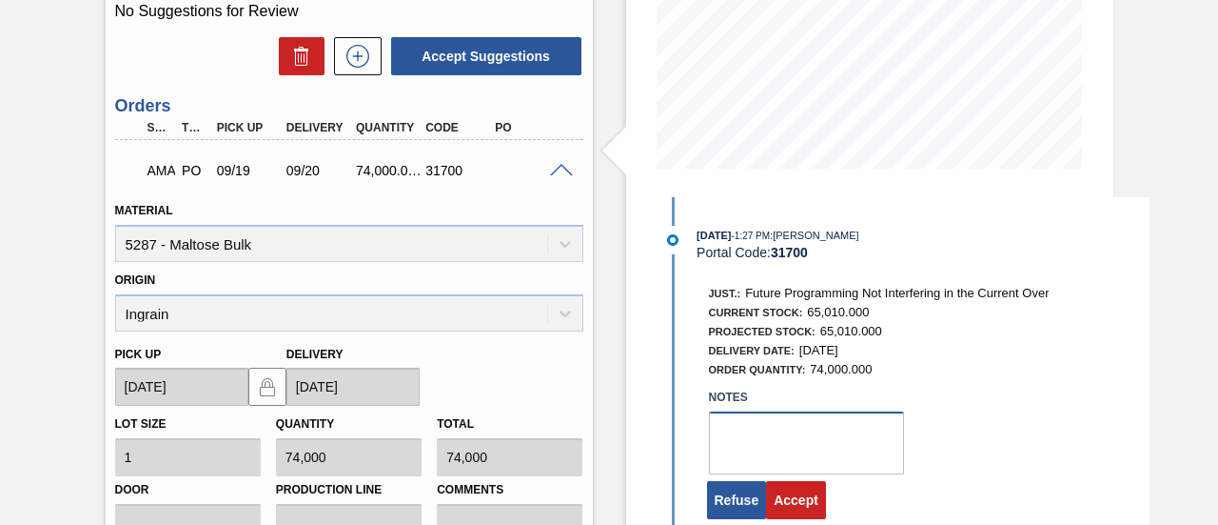
click at [763, 443] on textarea at bounding box center [806, 442] width 195 height 63
type textarea "."
click at [775, 505] on button "Accept" at bounding box center [796, 500] width 60 height 38
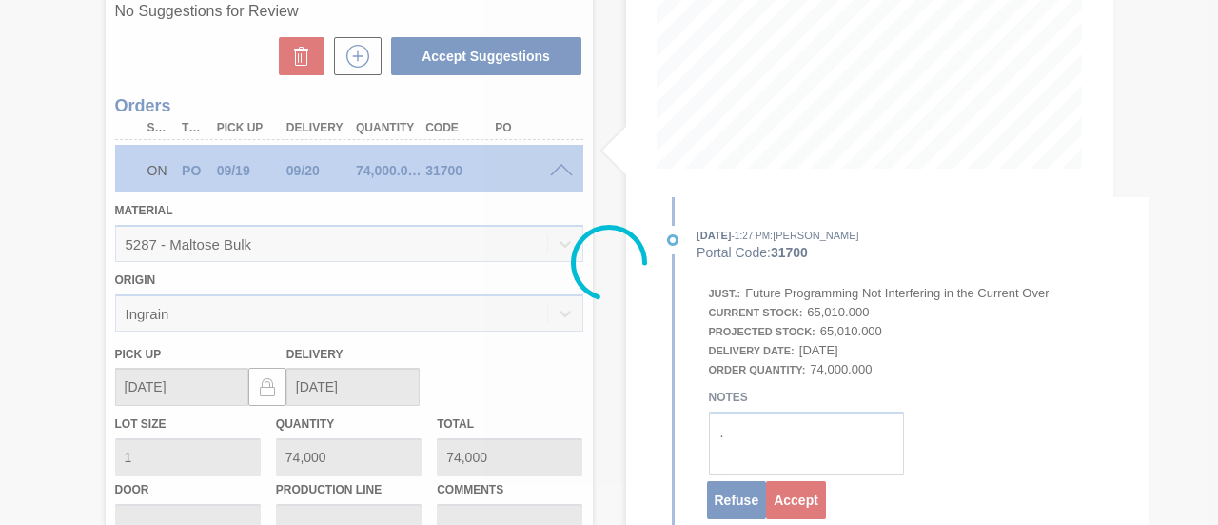
scroll to position [293, 0]
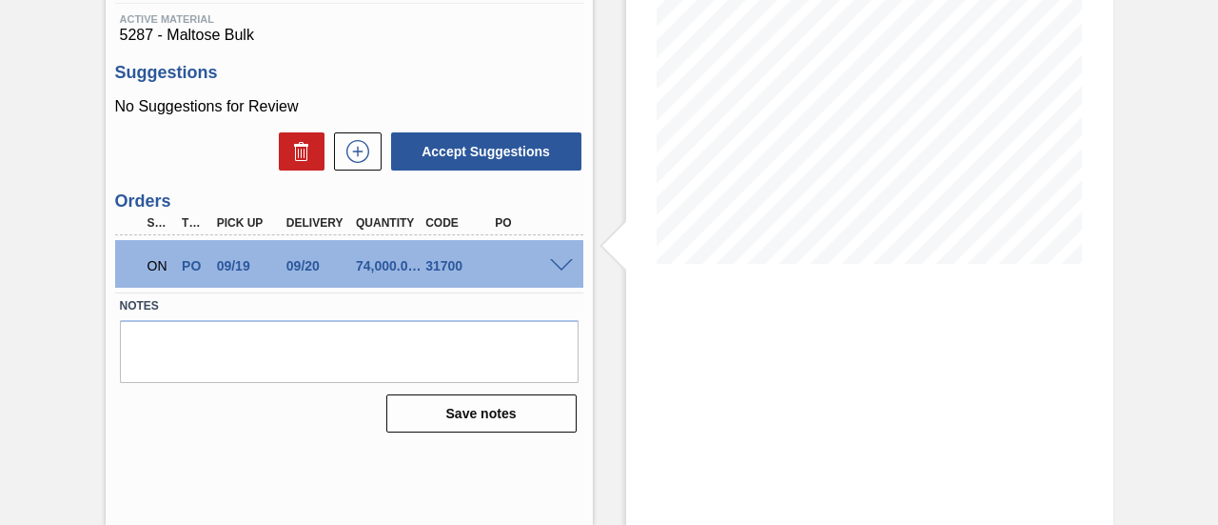
click at [561, 260] on span at bounding box center [561, 266] width 23 height 14
